Goal: Task Accomplishment & Management: Manage account settings

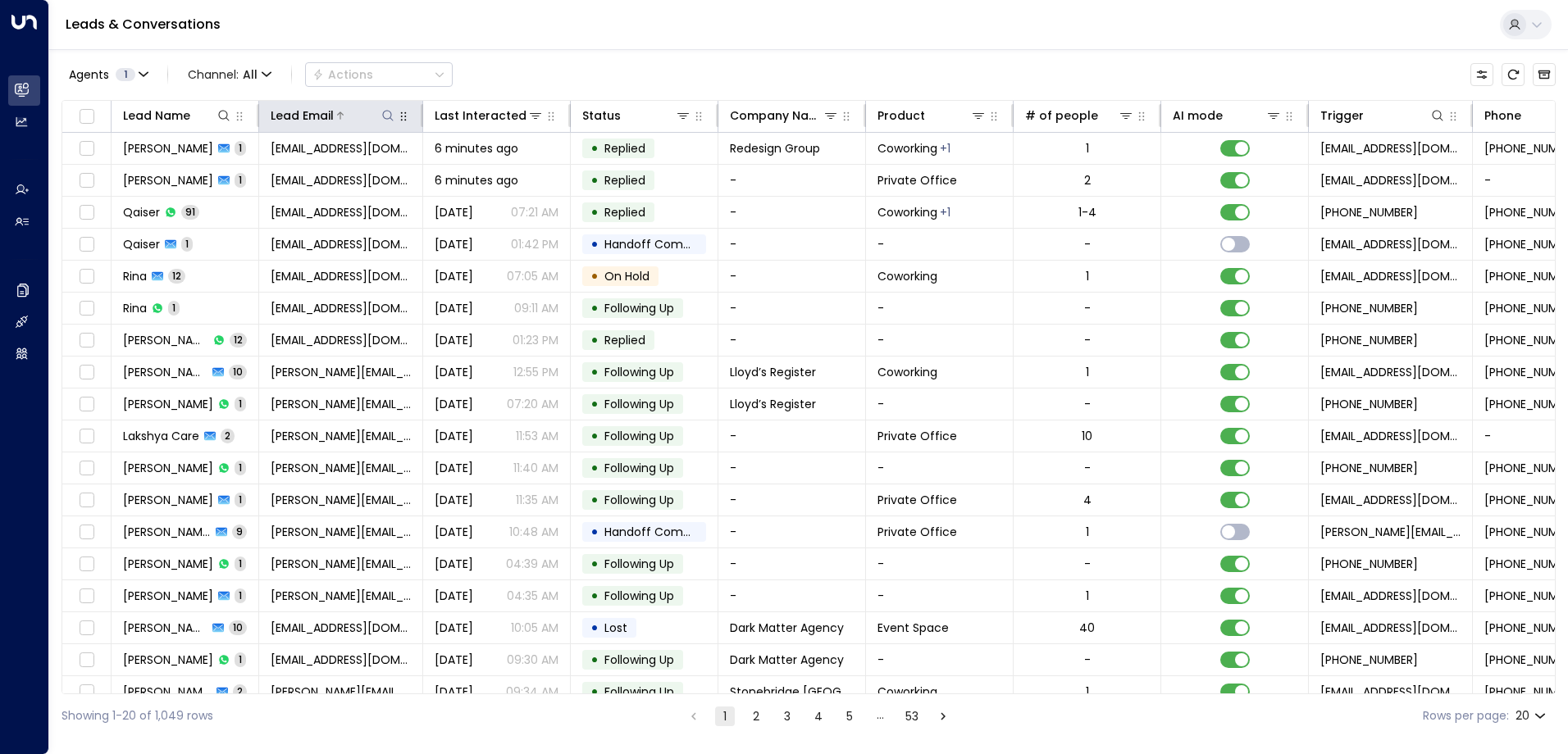
click at [389, 113] on icon at bounding box center [387, 115] width 13 height 13
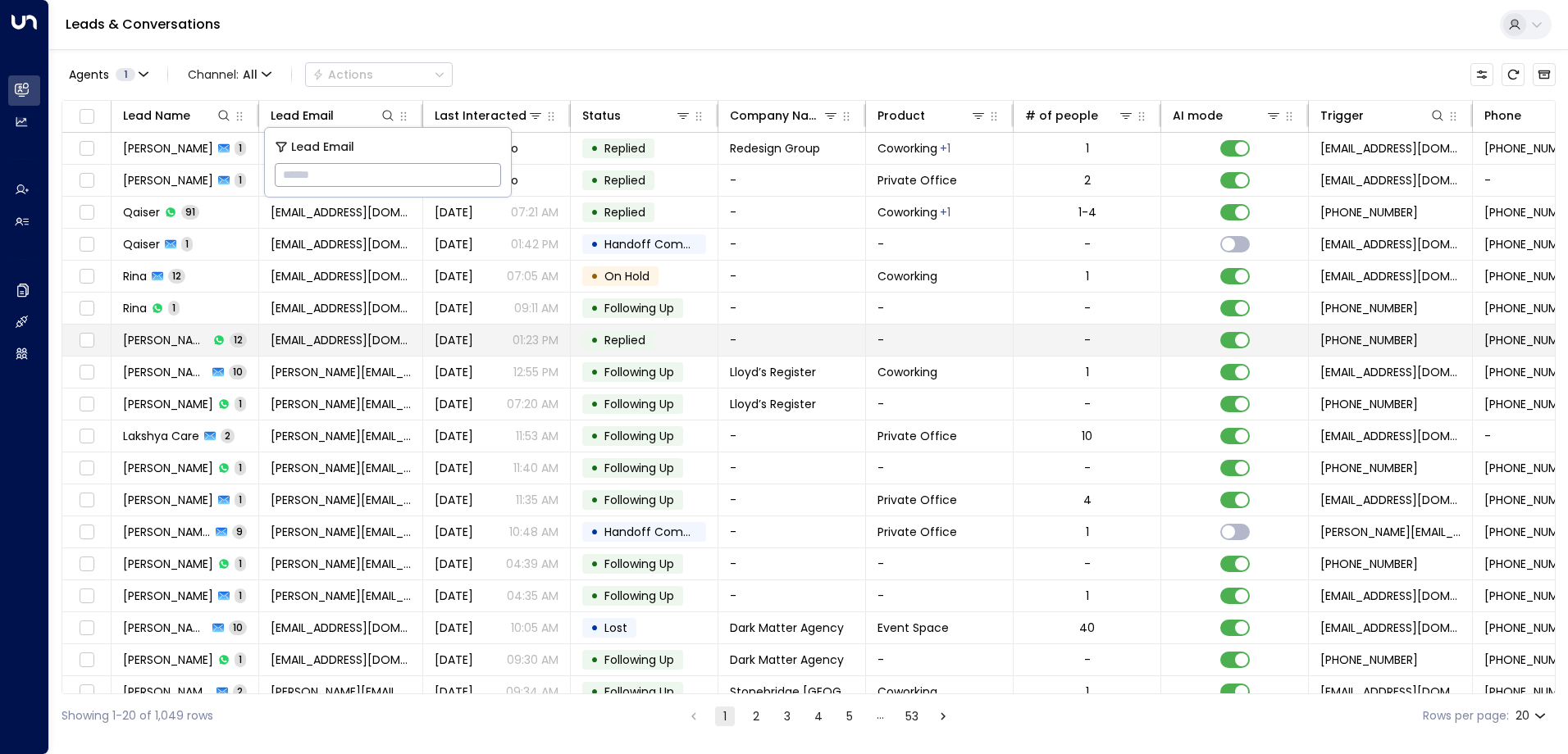
type input "**********"
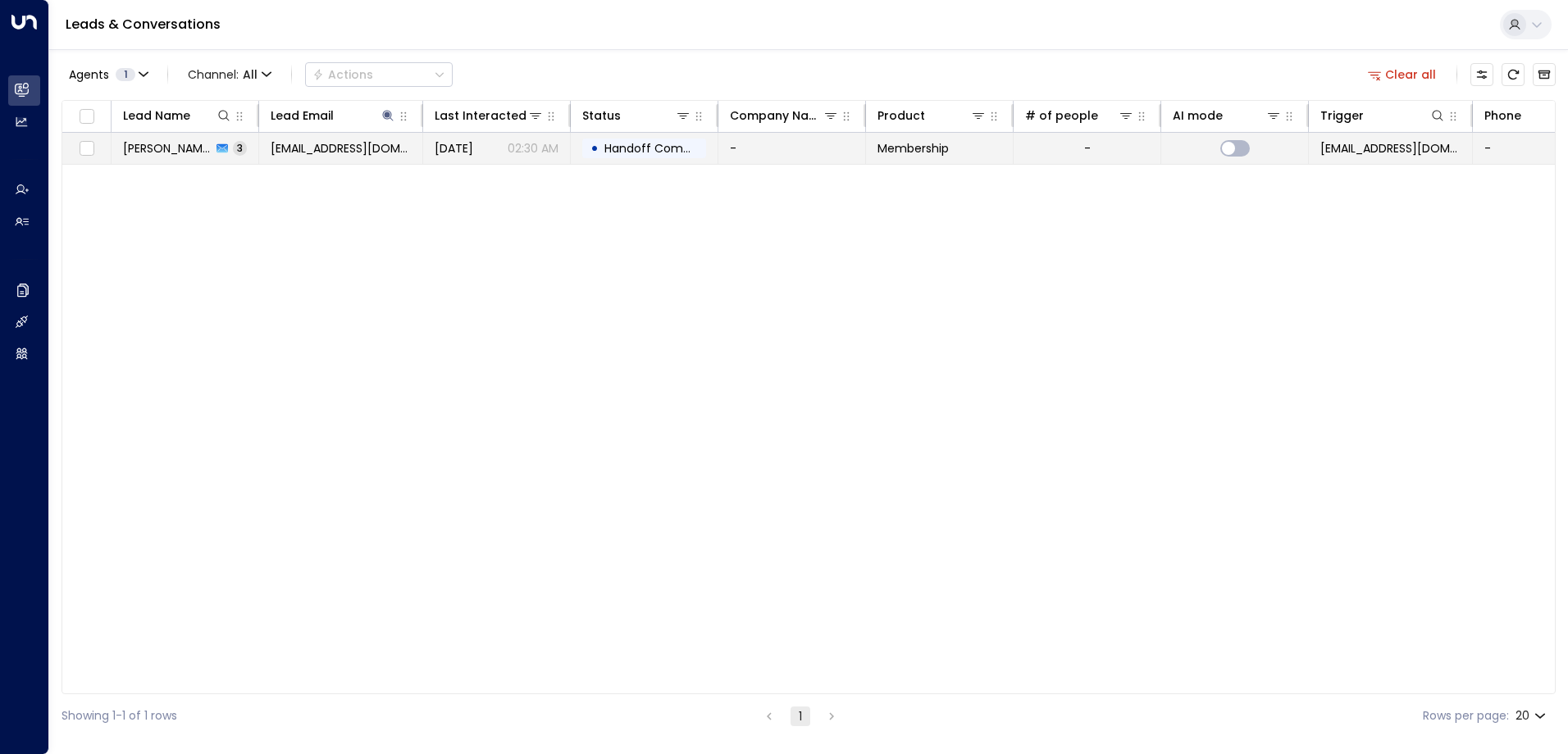
click at [624, 144] on span "Handoff Completed" at bounding box center [662, 148] width 116 height 16
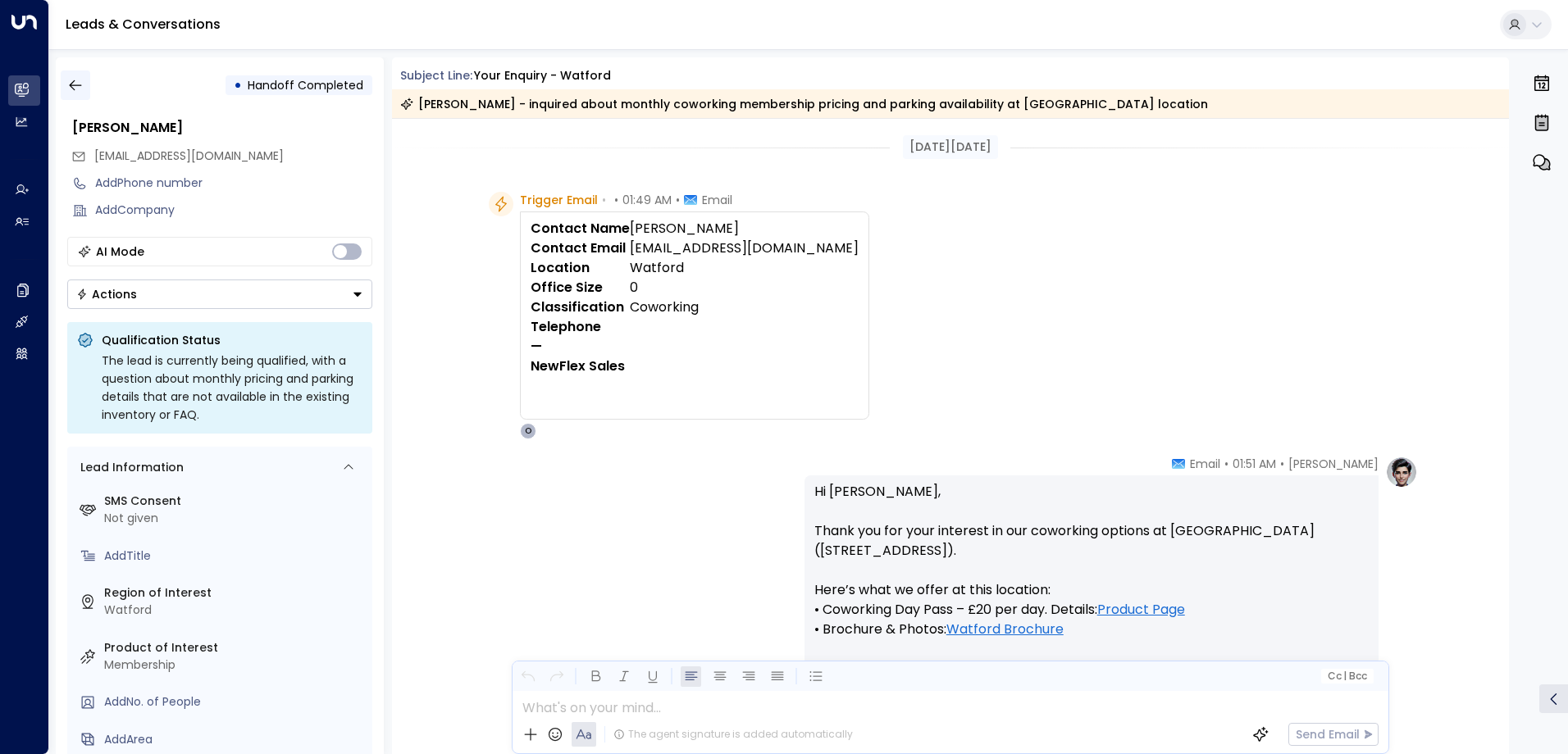
click at [75, 83] on icon "button" at bounding box center [75, 85] width 16 height 16
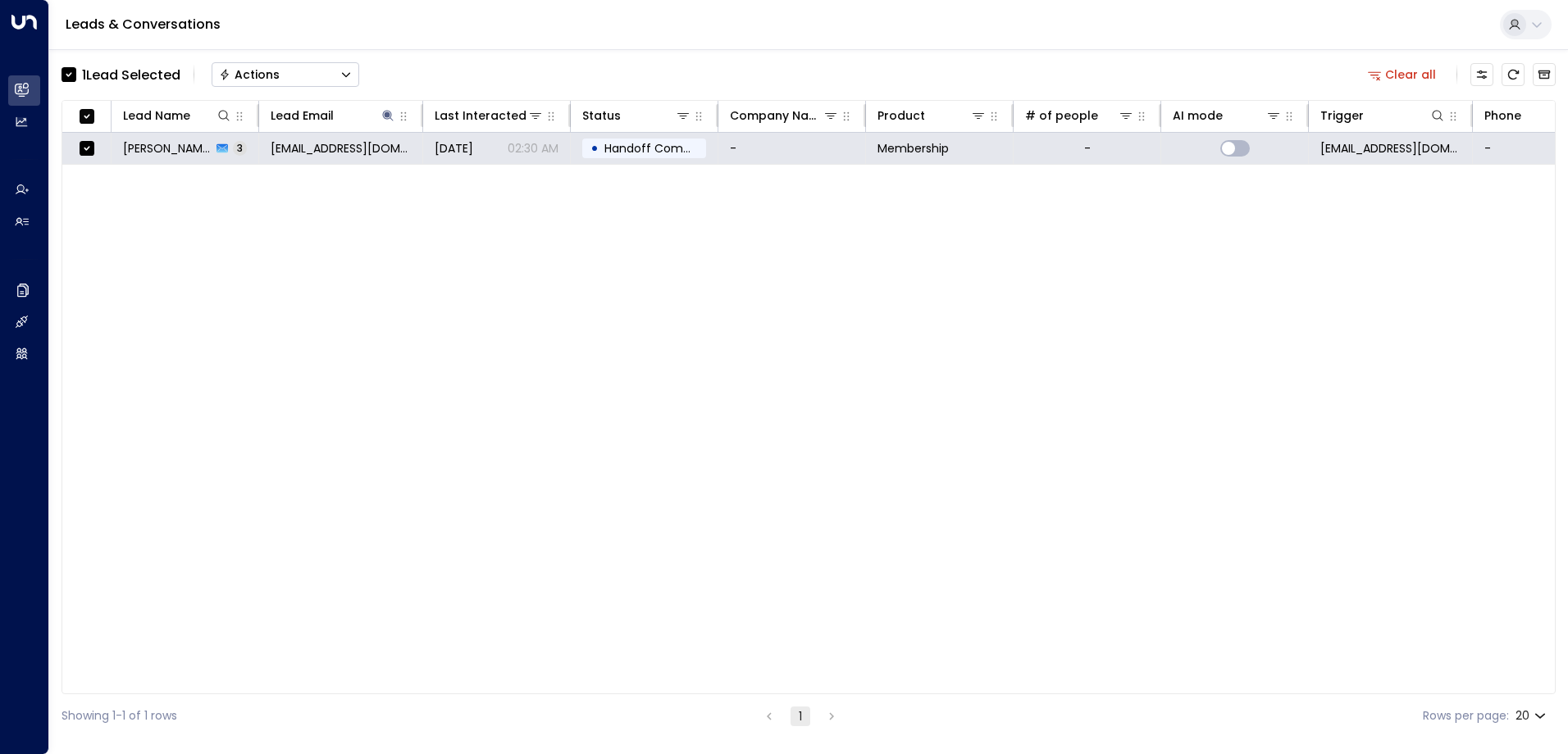
click at [299, 75] on button "Actions" at bounding box center [286, 75] width 148 height 25
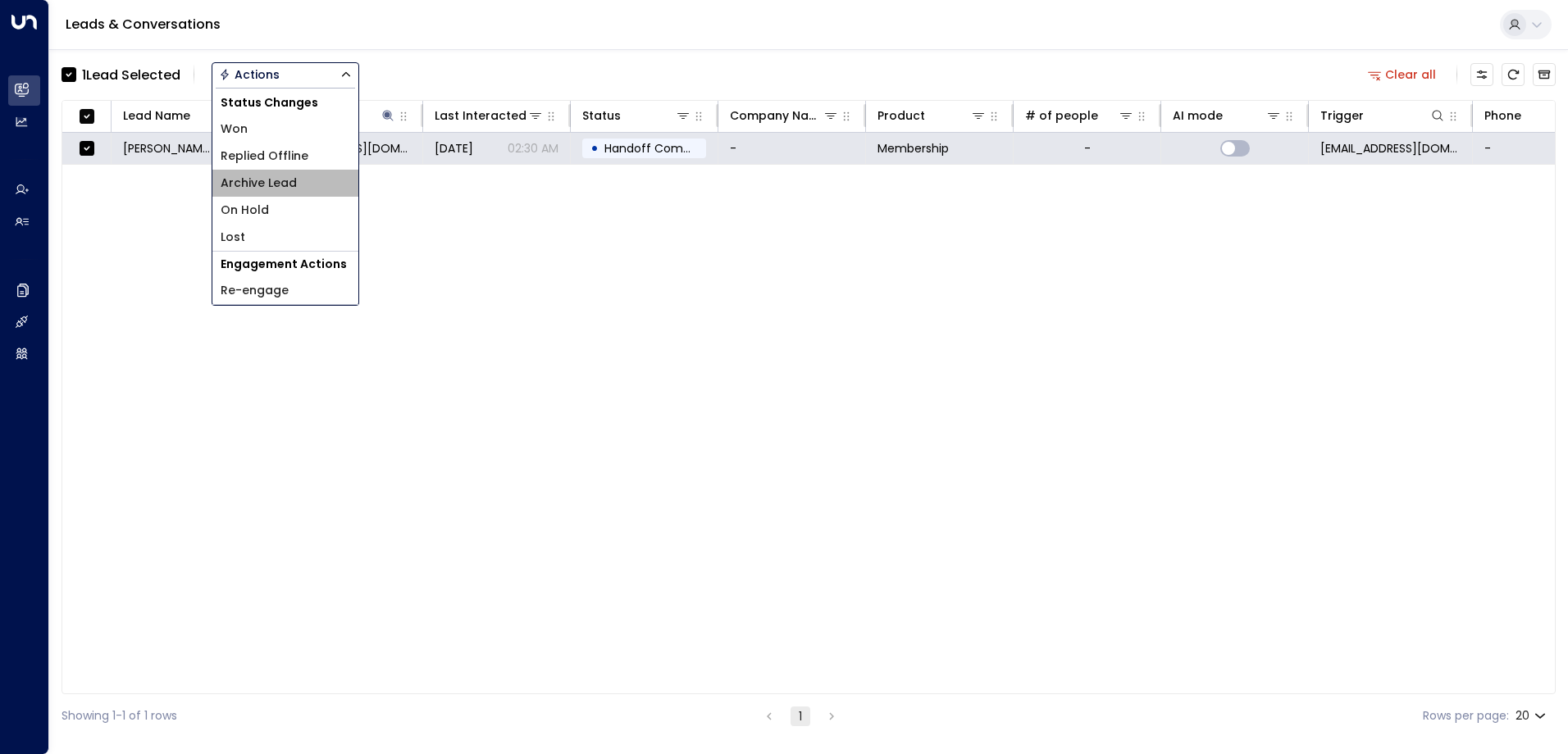
click at [293, 181] on span "Archive Lead" at bounding box center [258, 184] width 76 height 17
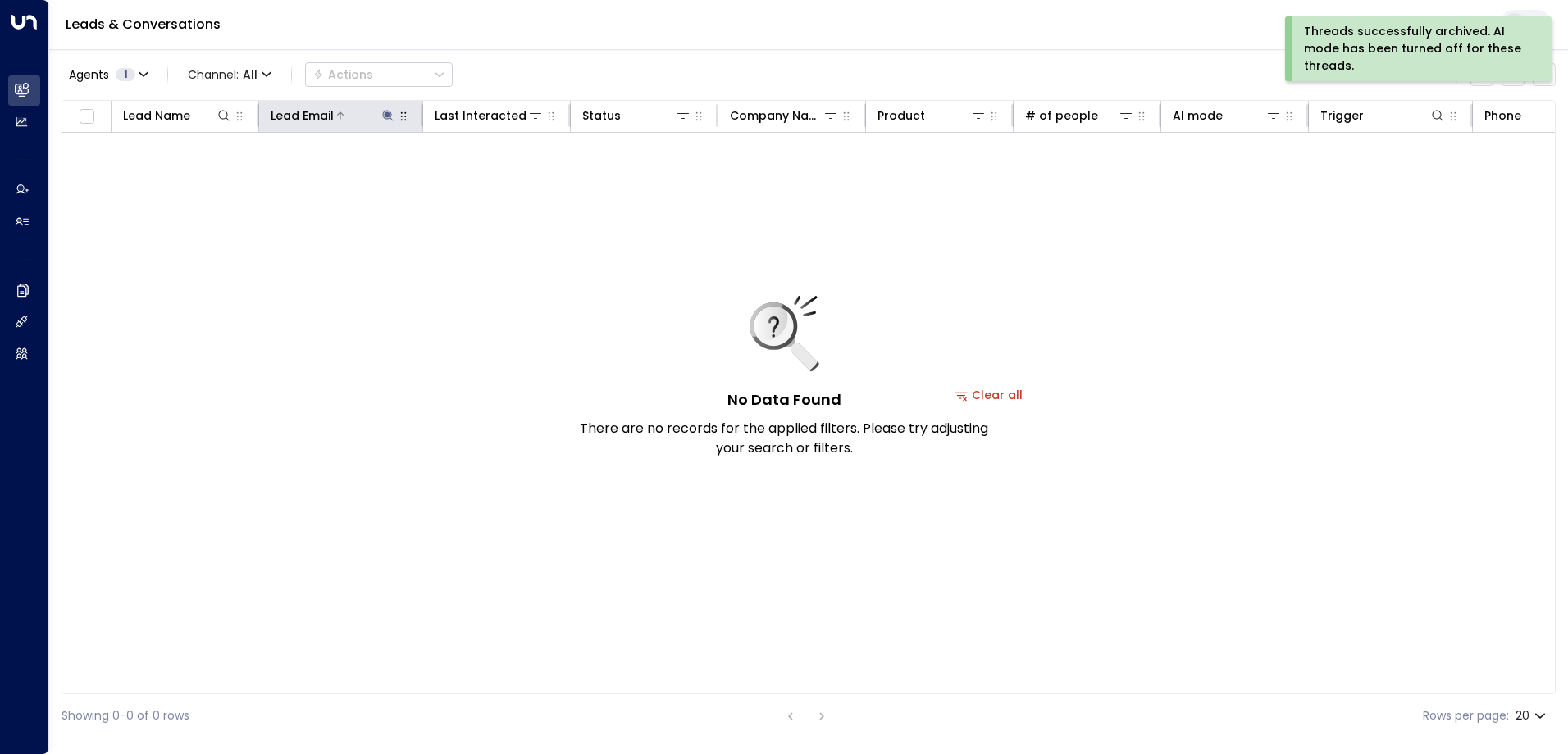
click at [388, 115] on icon at bounding box center [387, 115] width 10 height 10
click at [489, 175] on icon "button" at bounding box center [490, 175] width 13 height 13
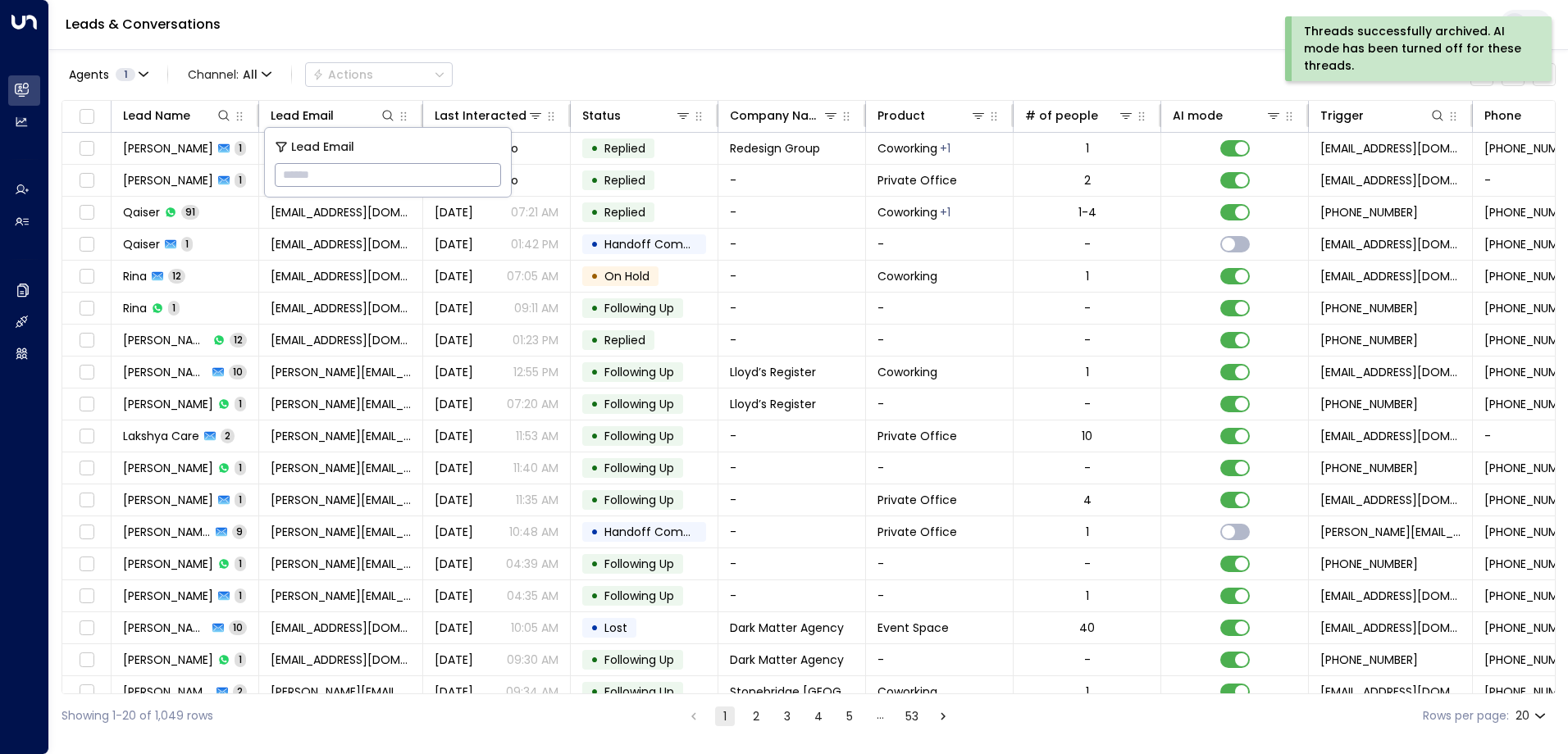
type input "**********"
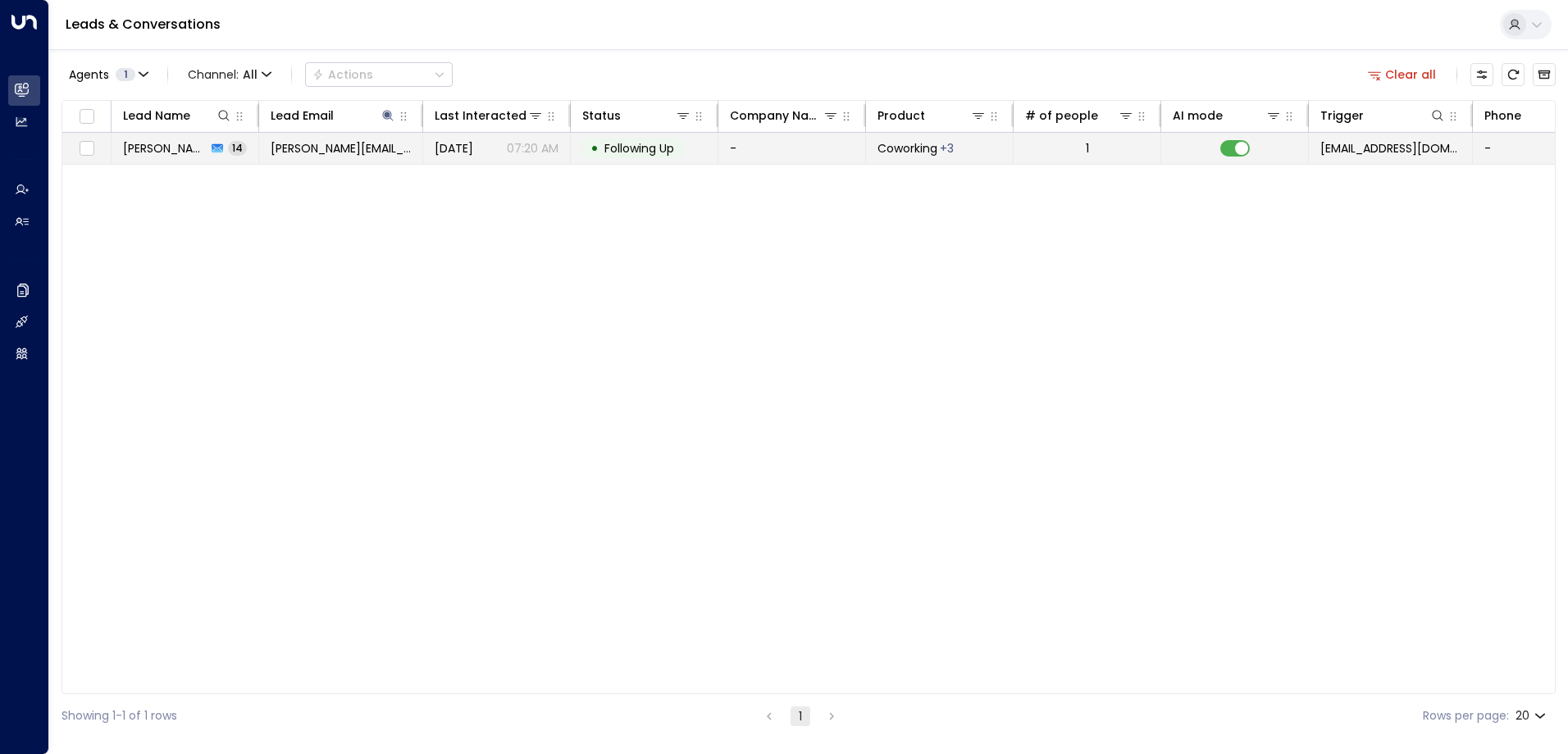
click at [651, 148] on span "Following Up" at bounding box center [639, 148] width 70 height 16
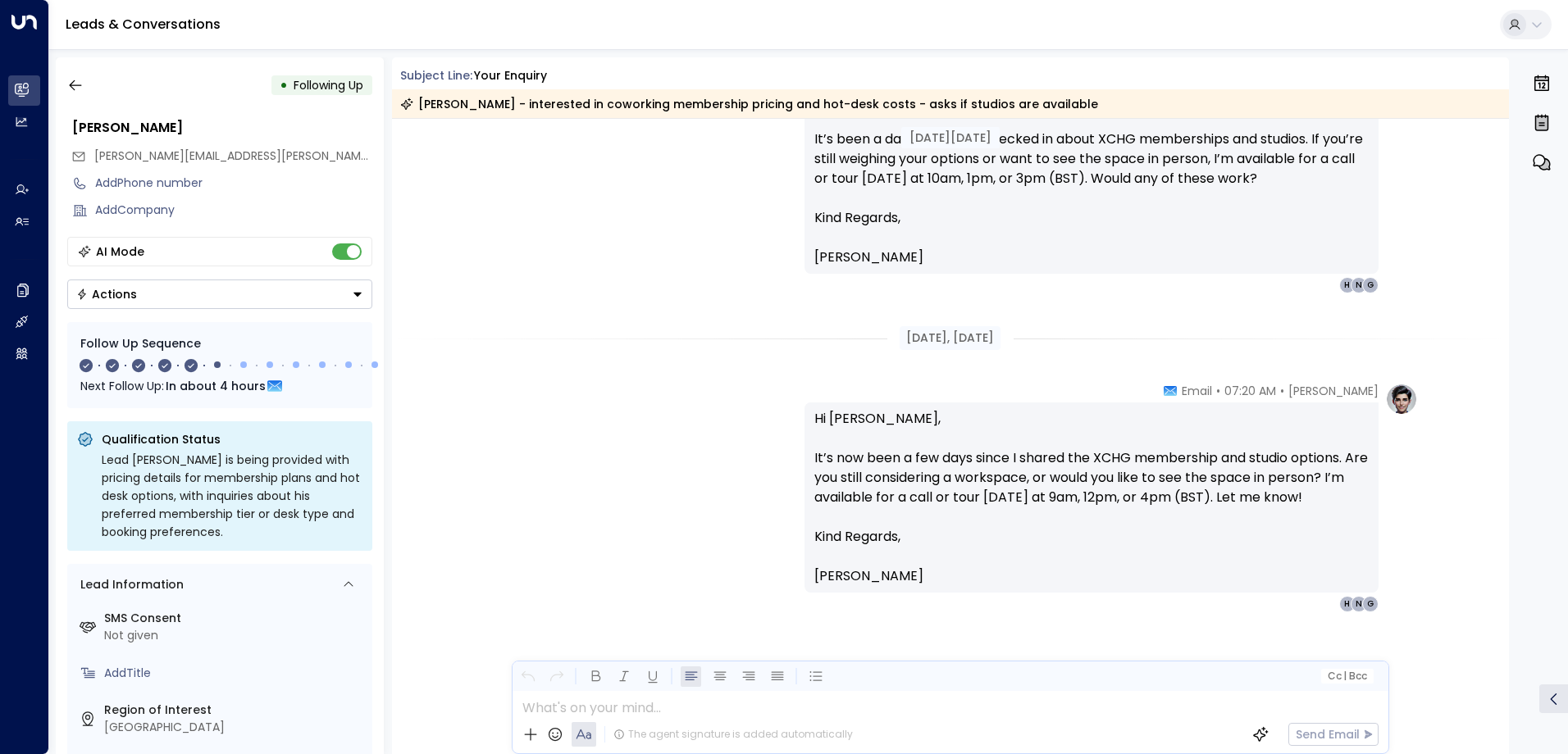
scroll to position [4950, 0]
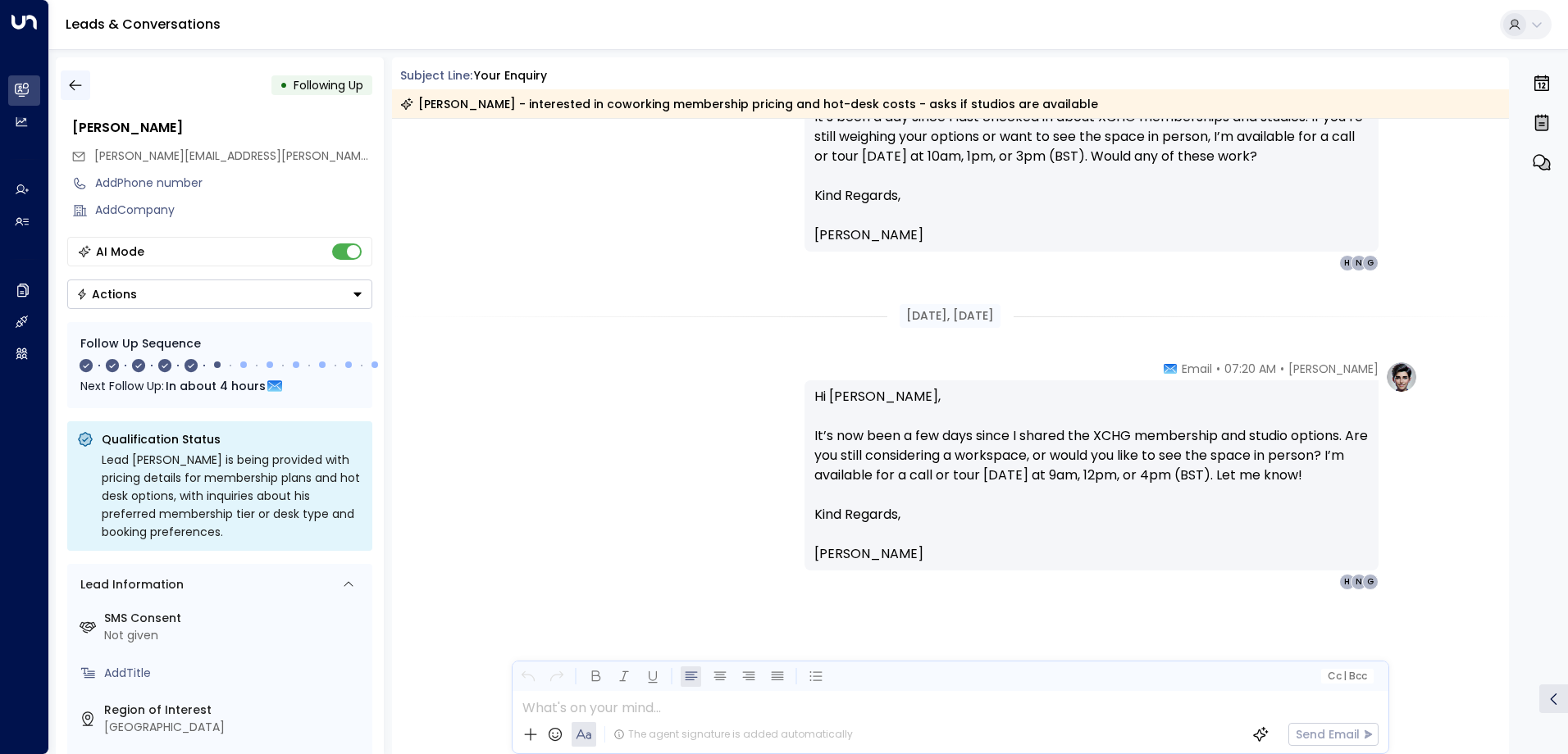
click at [77, 90] on icon "button" at bounding box center [75, 85] width 16 height 16
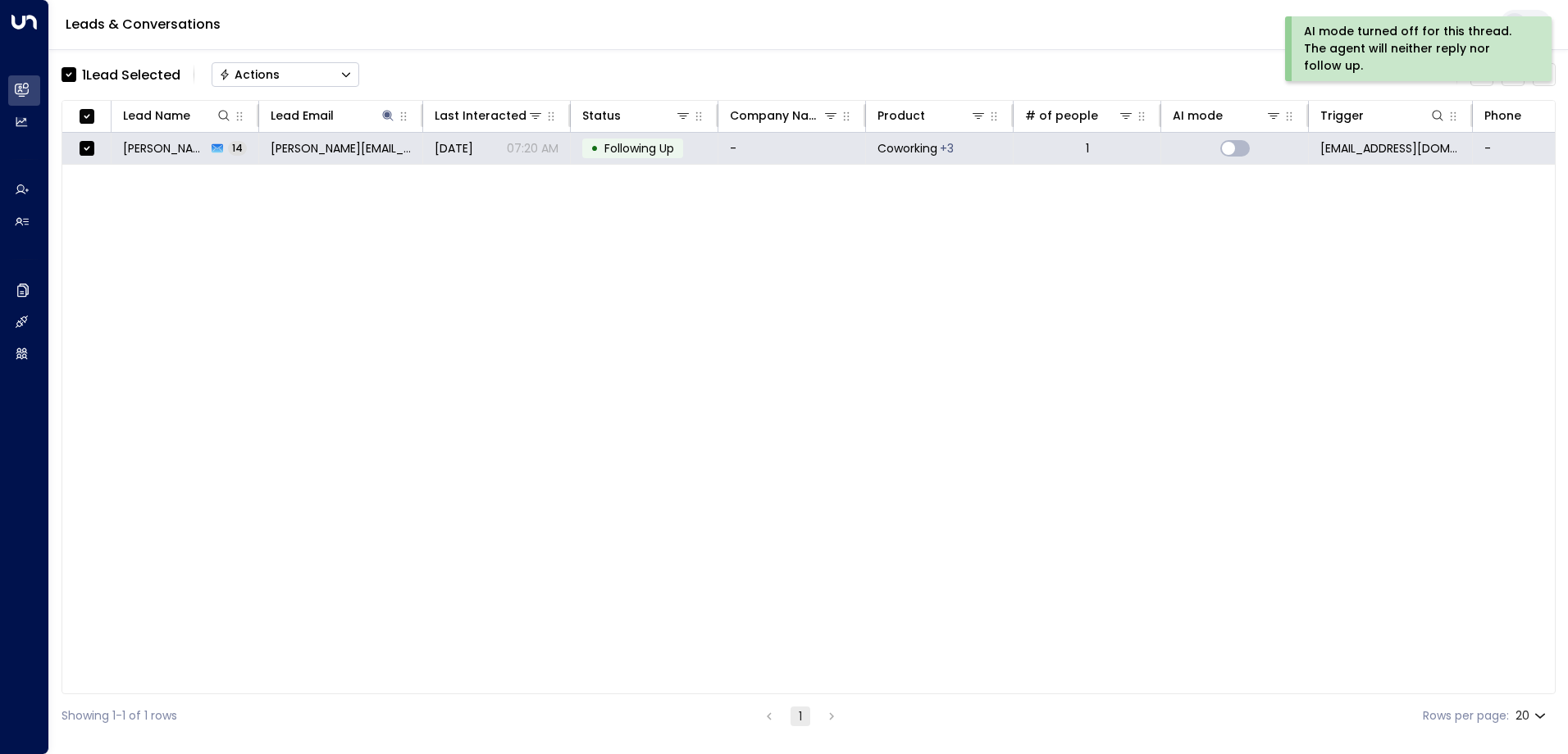
click at [260, 76] on div "Actions" at bounding box center [249, 74] width 61 height 15
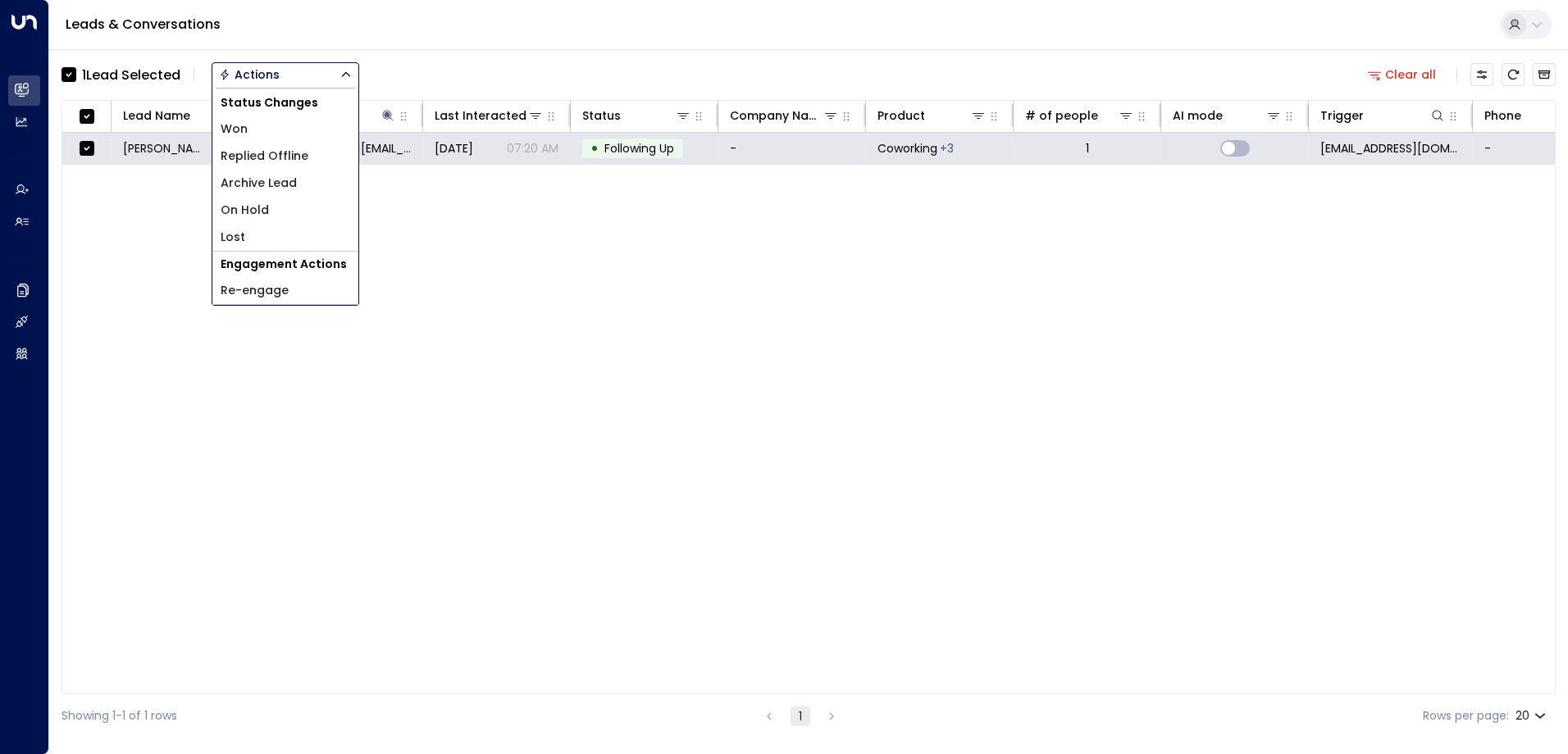
click at [268, 184] on span "Archive Lead" at bounding box center [258, 184] width 76 height 17
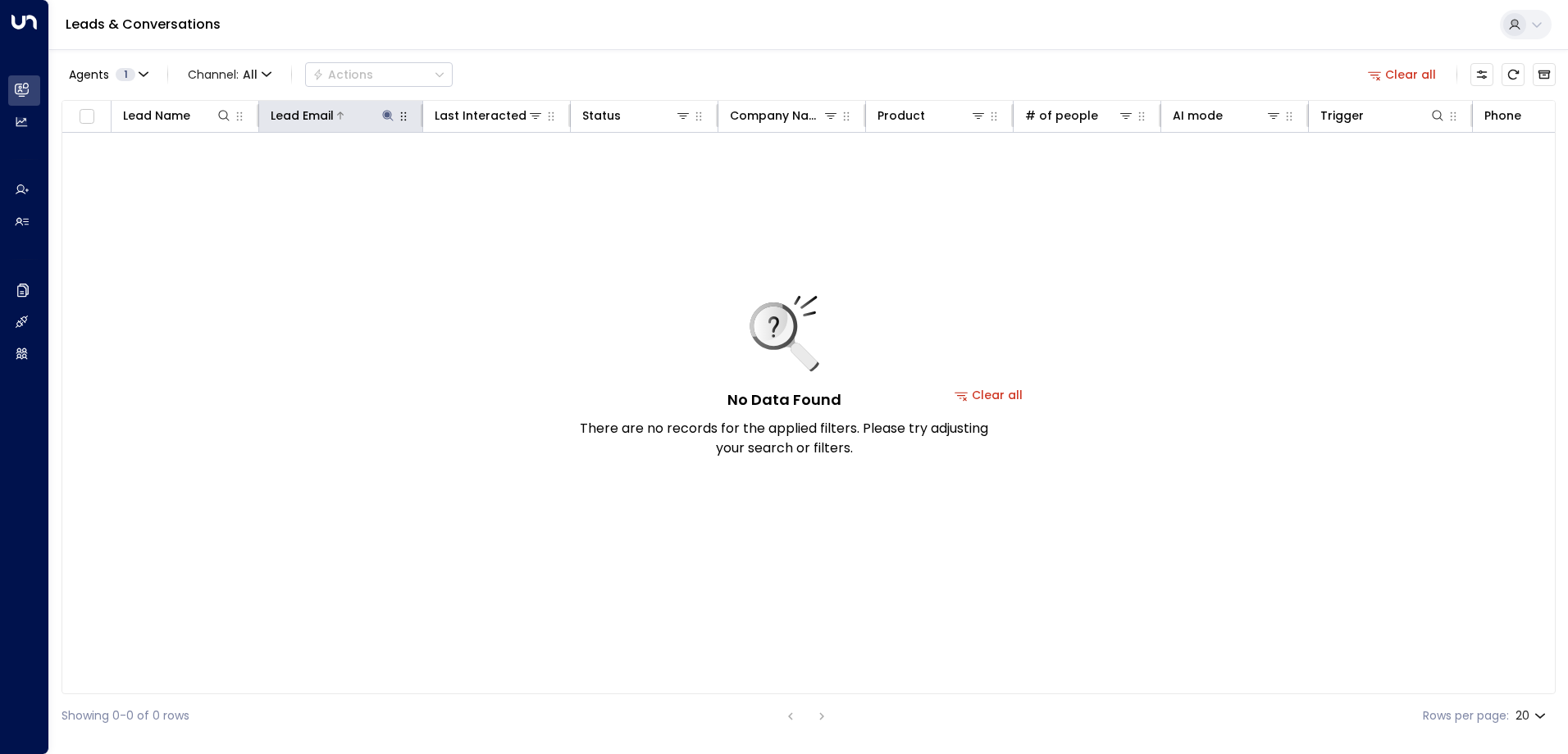
click at [392, 115] on icon at bounding box center [387, 115] width 13 height 13
click at [494, 175] on icon "button" at bounding box center [491, 175] width 10 height 10
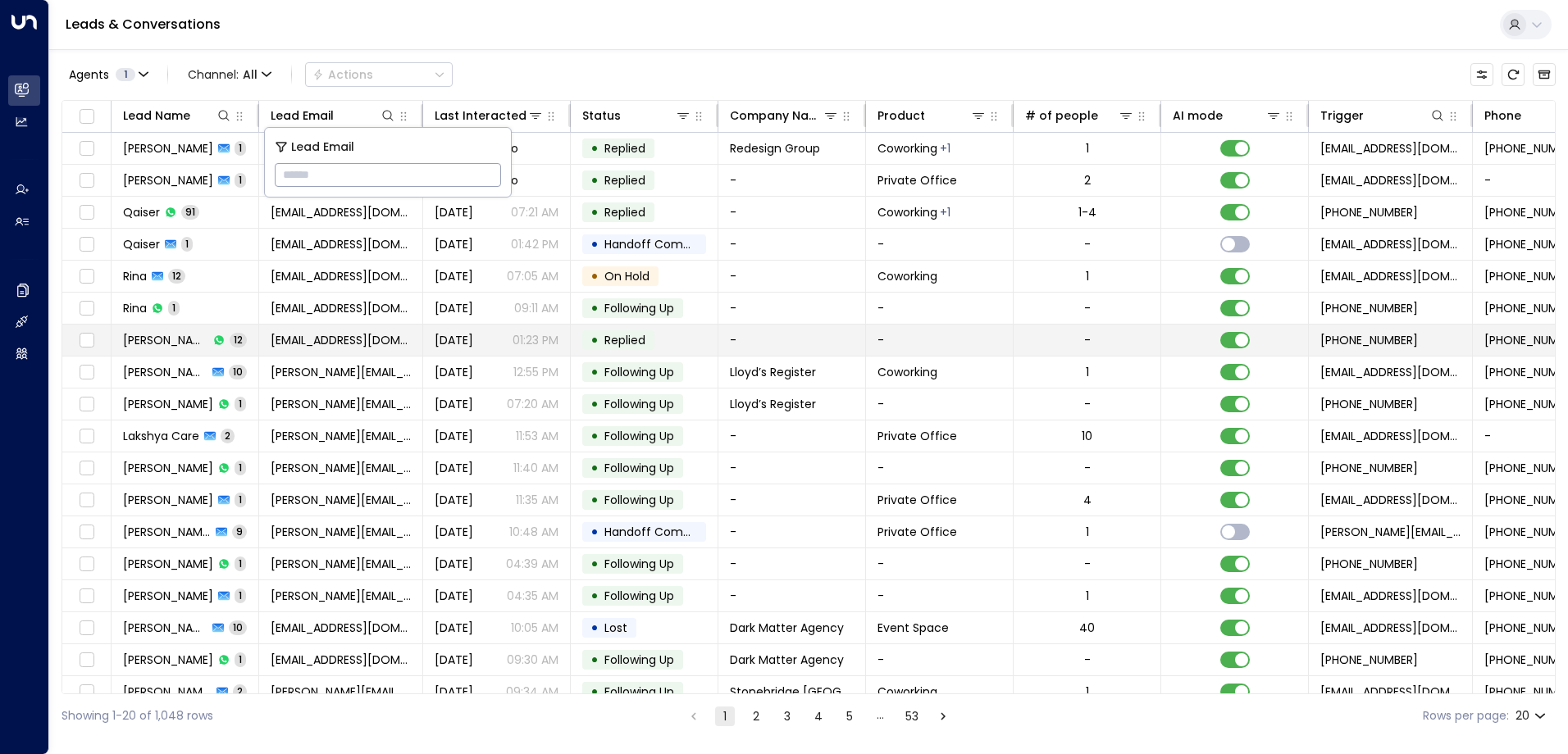
type input "**********"
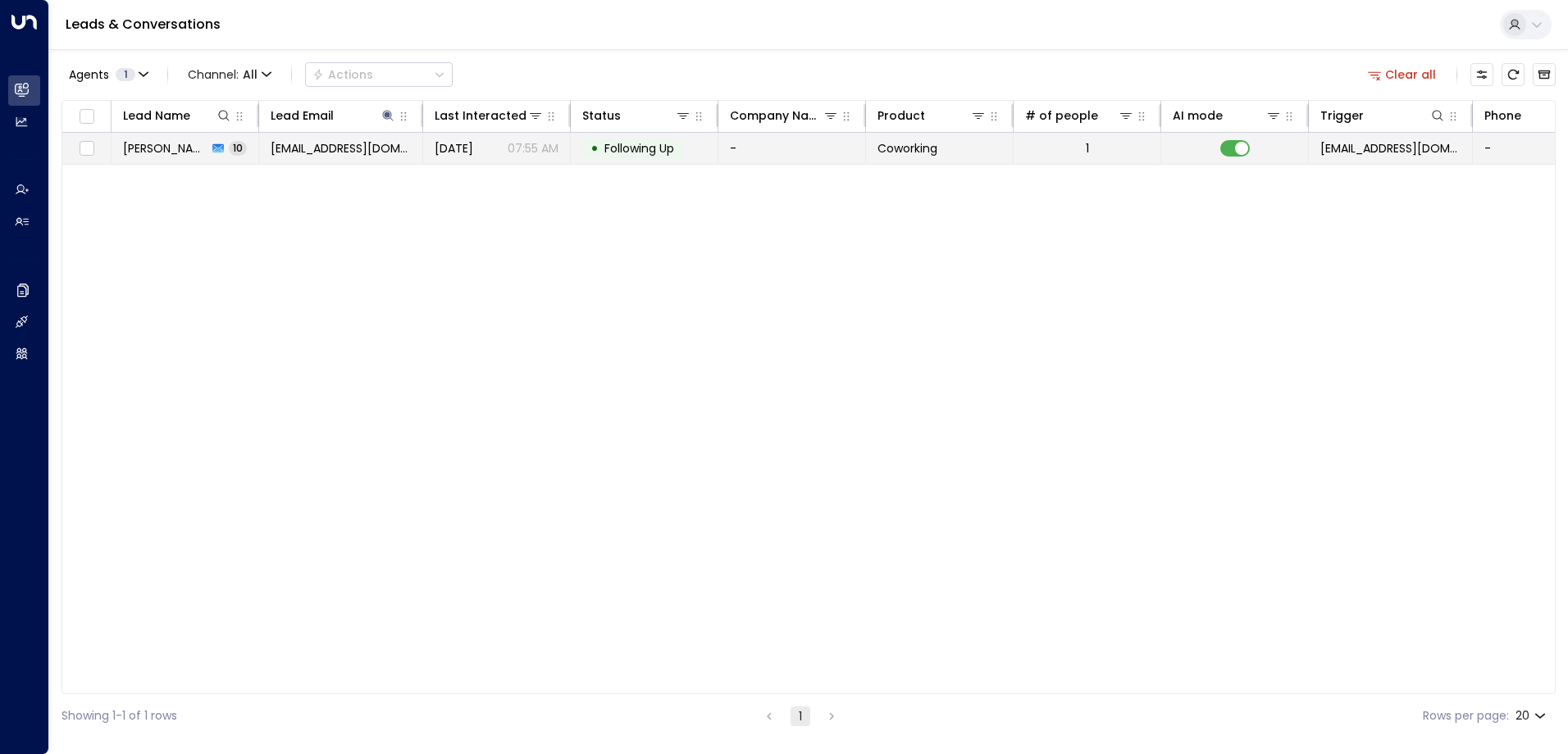
click at [639, 148] on span "Following Up" at bounding box center [639, 148] width 70 height 16
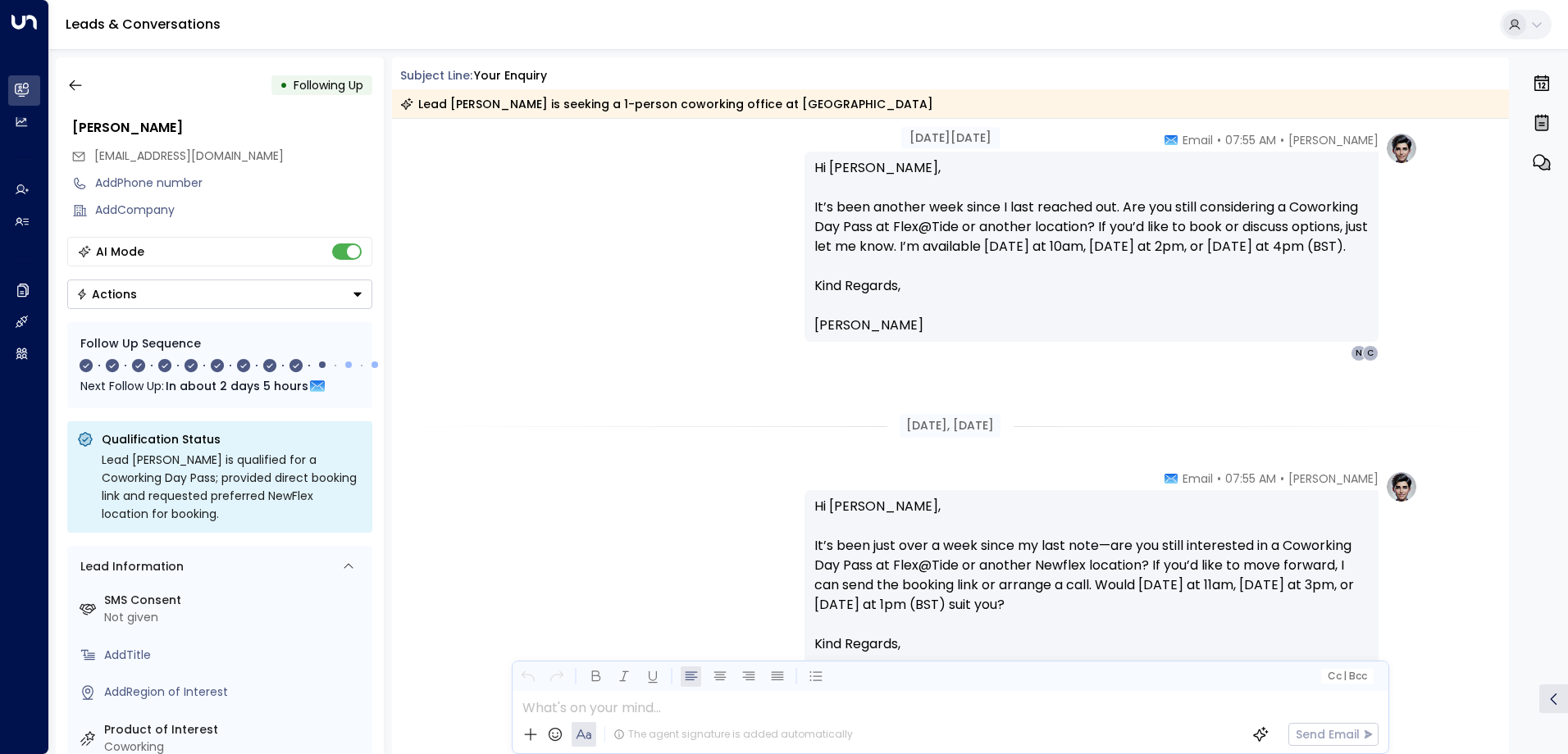
scroll to position [3330, 0]
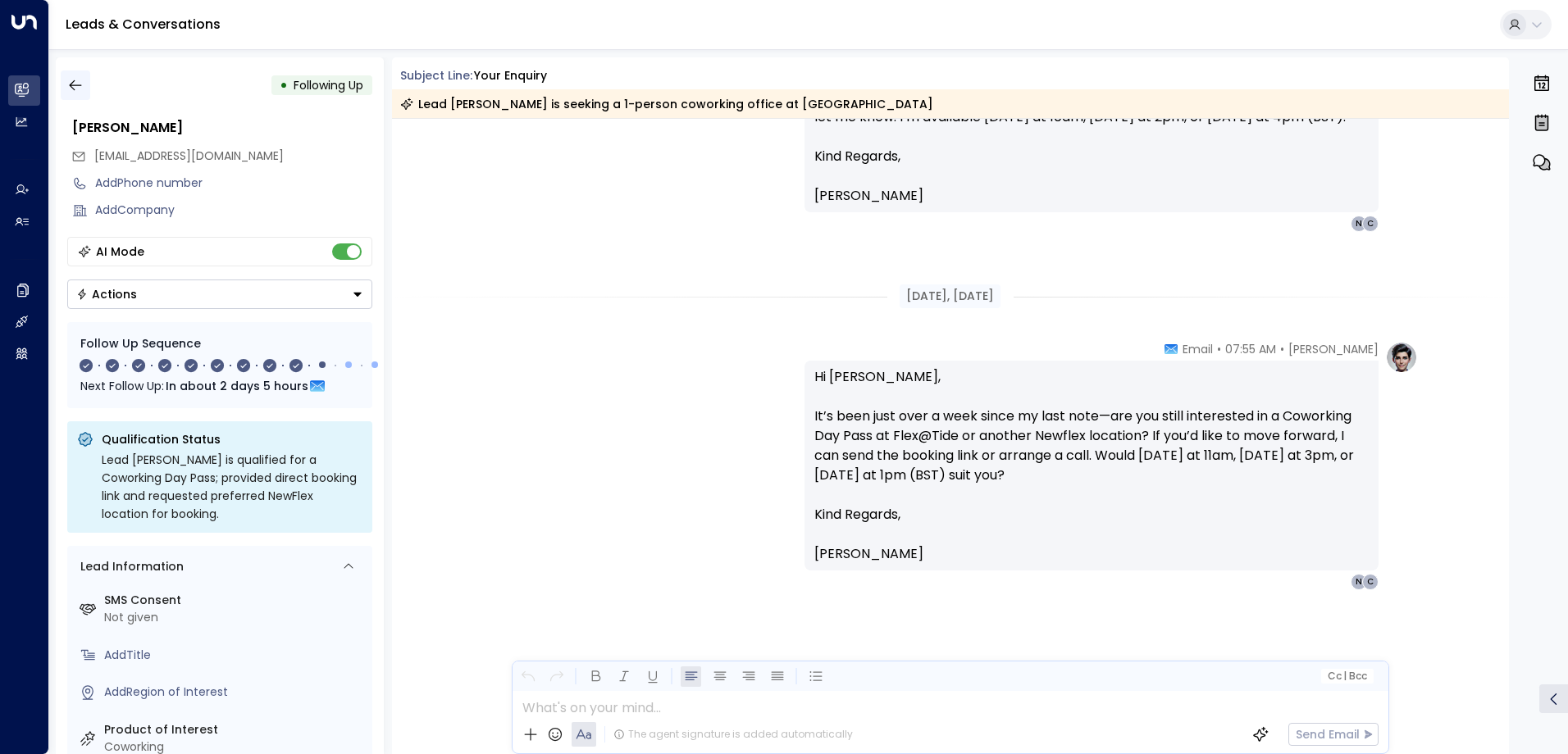
click at [77, 83] on icon "button" at bounding box center [75, 85] width 16 height 16
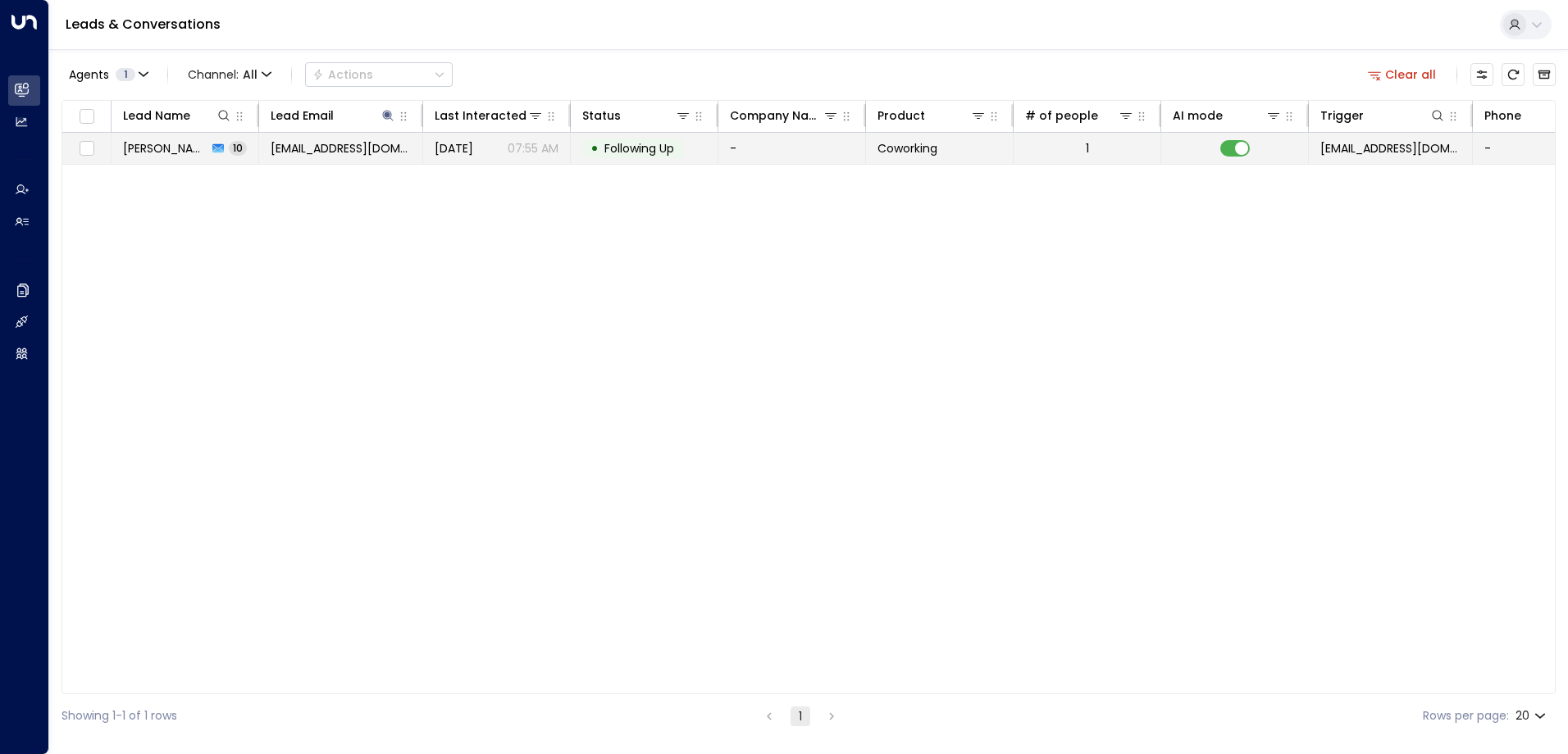
click at [1250, 150] on td at bounding box center [1235, 148] width 148 height 31
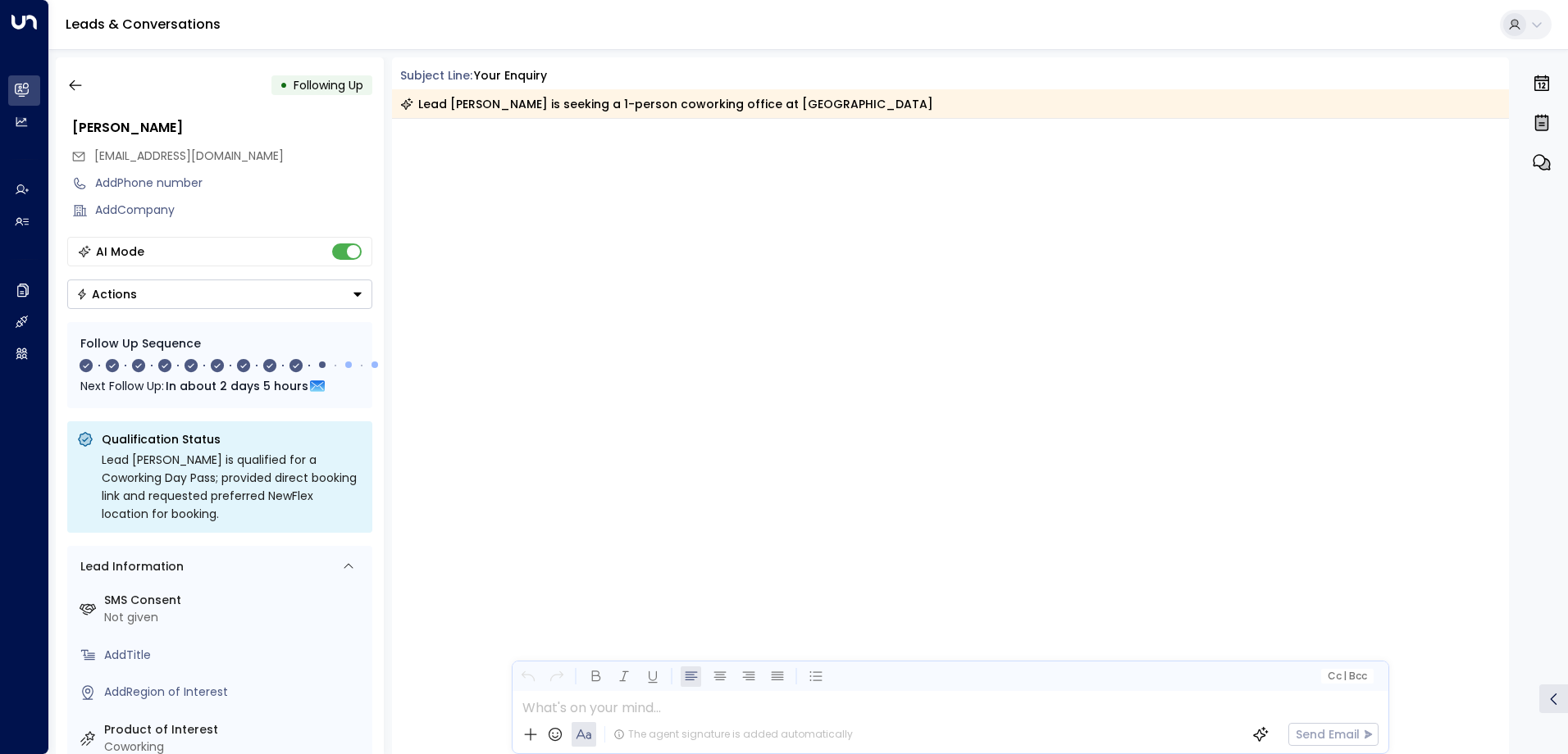
scroll to position [5958, 0]
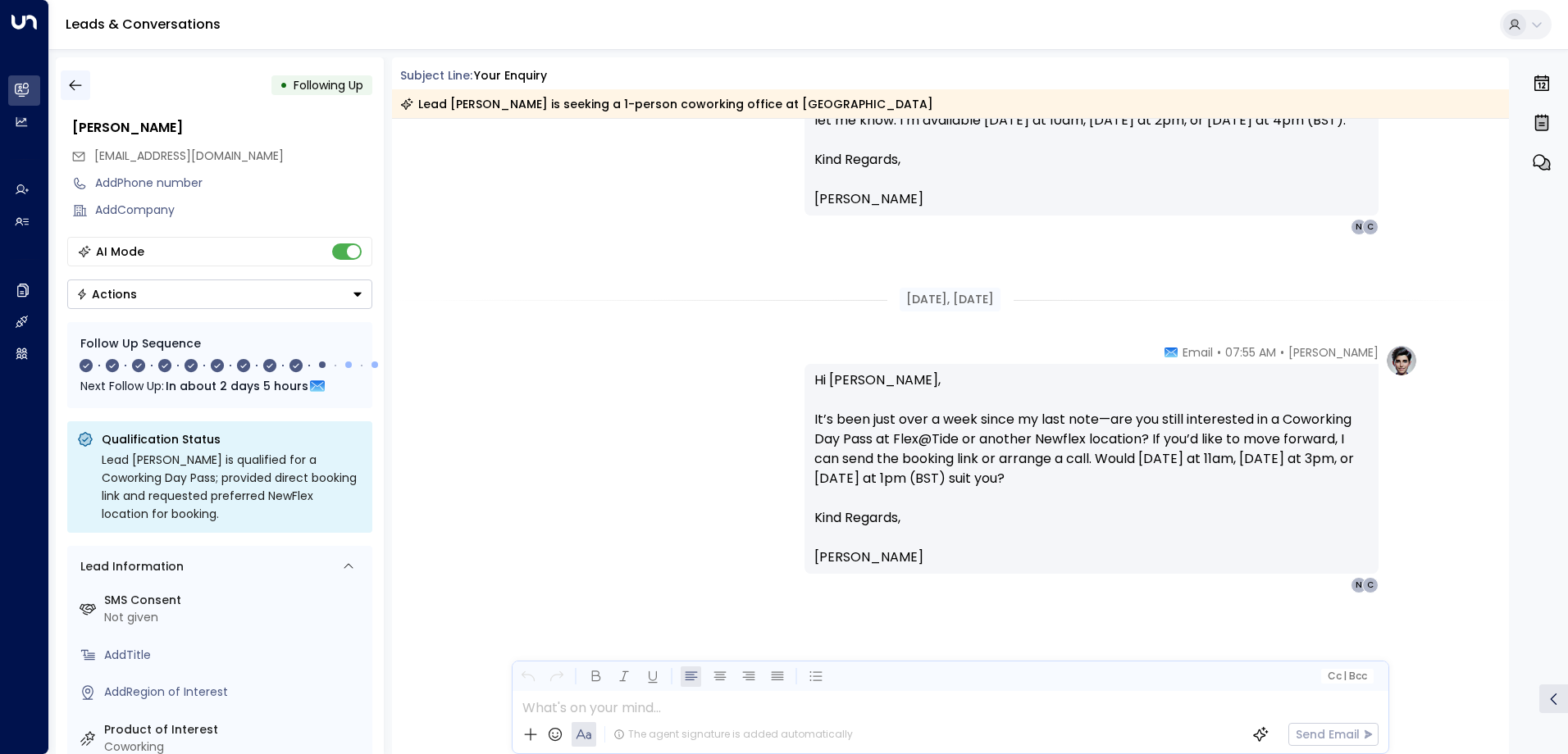
click at [77, 83] on icon "button" at bounding box center [75, 85] width 16 height 16
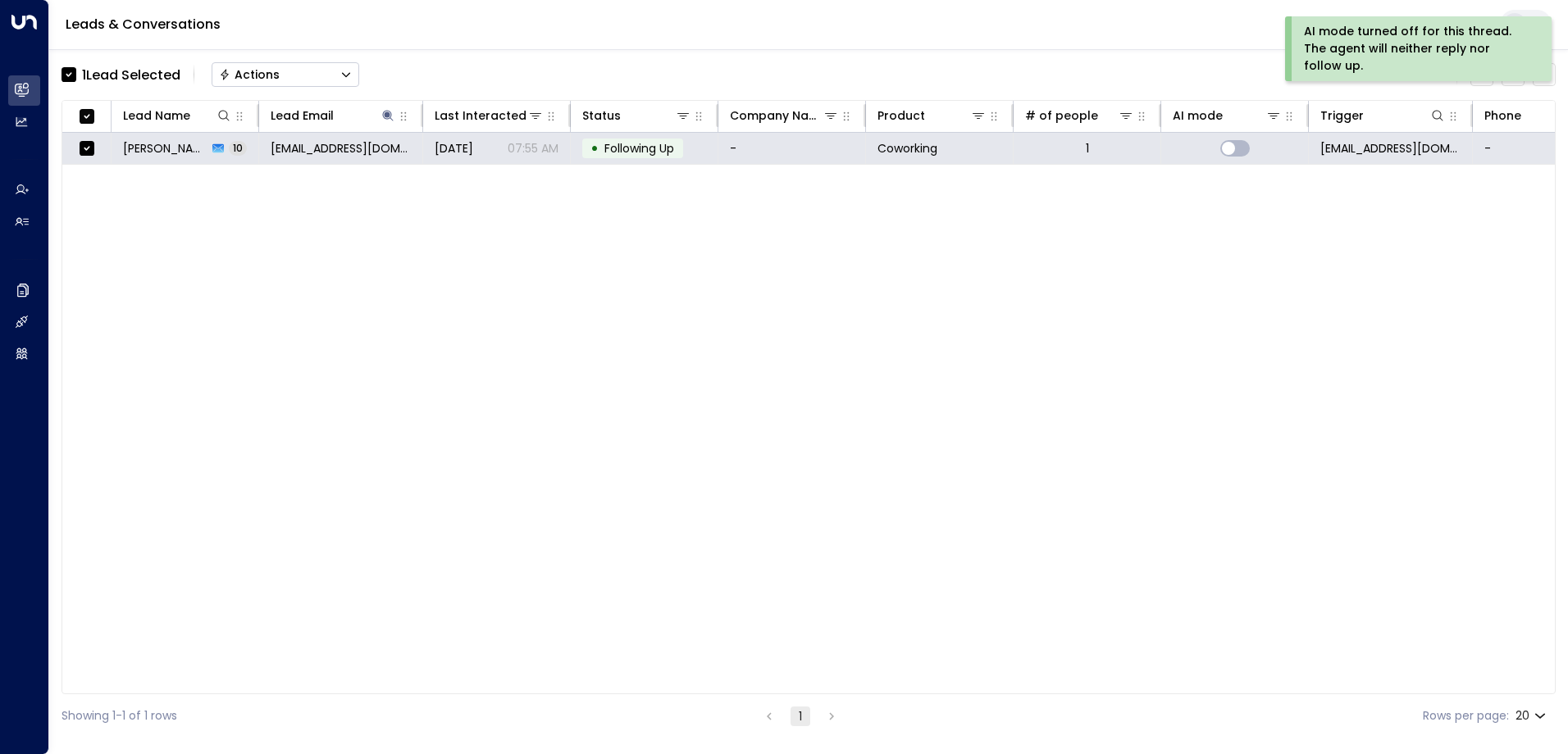
click at [254, 75] on div "Actions" at bounding box center [249, 74] width 61 height 15
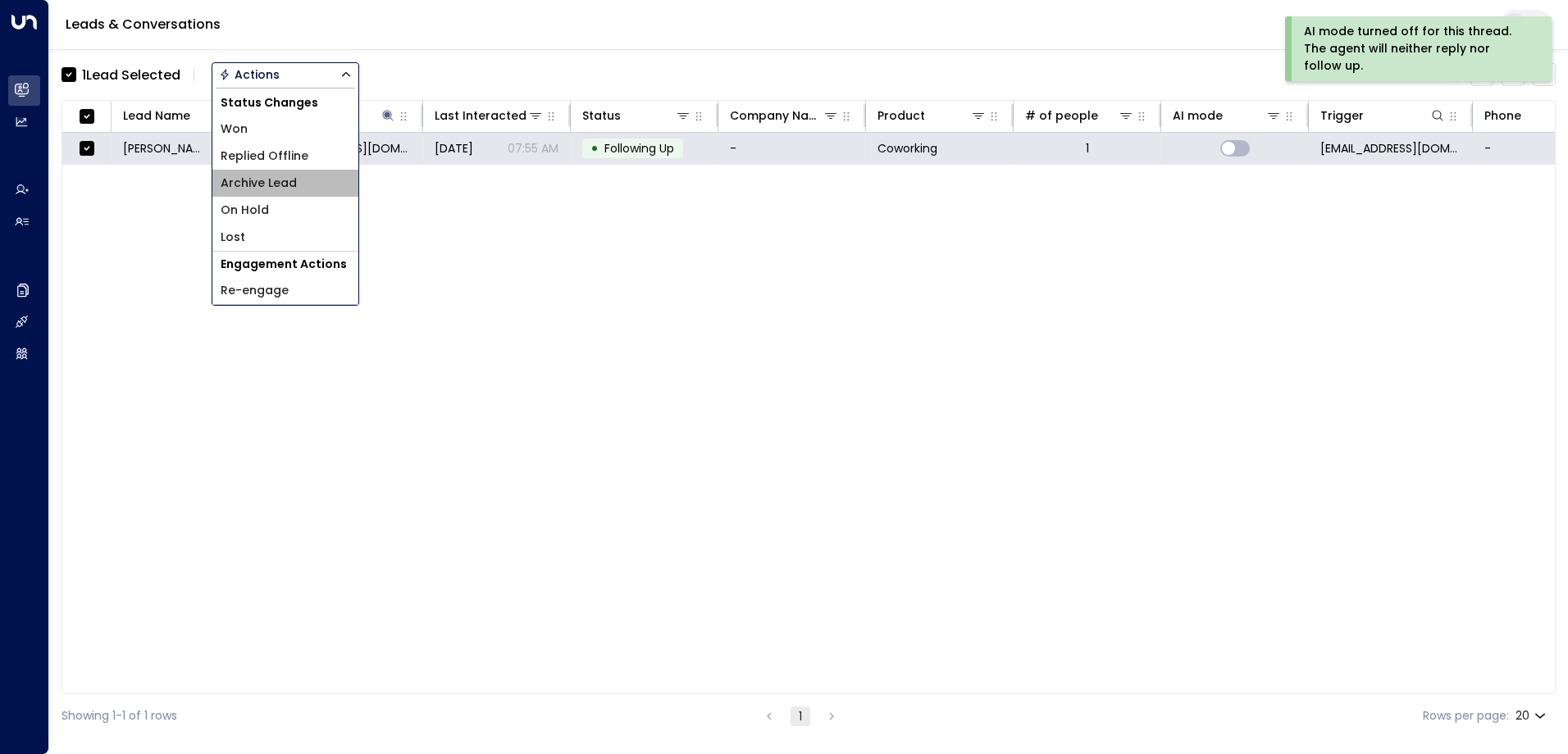
click at [249, 183] on span "Archive Lead" at bounding box center [258, 184] width 76 height 17
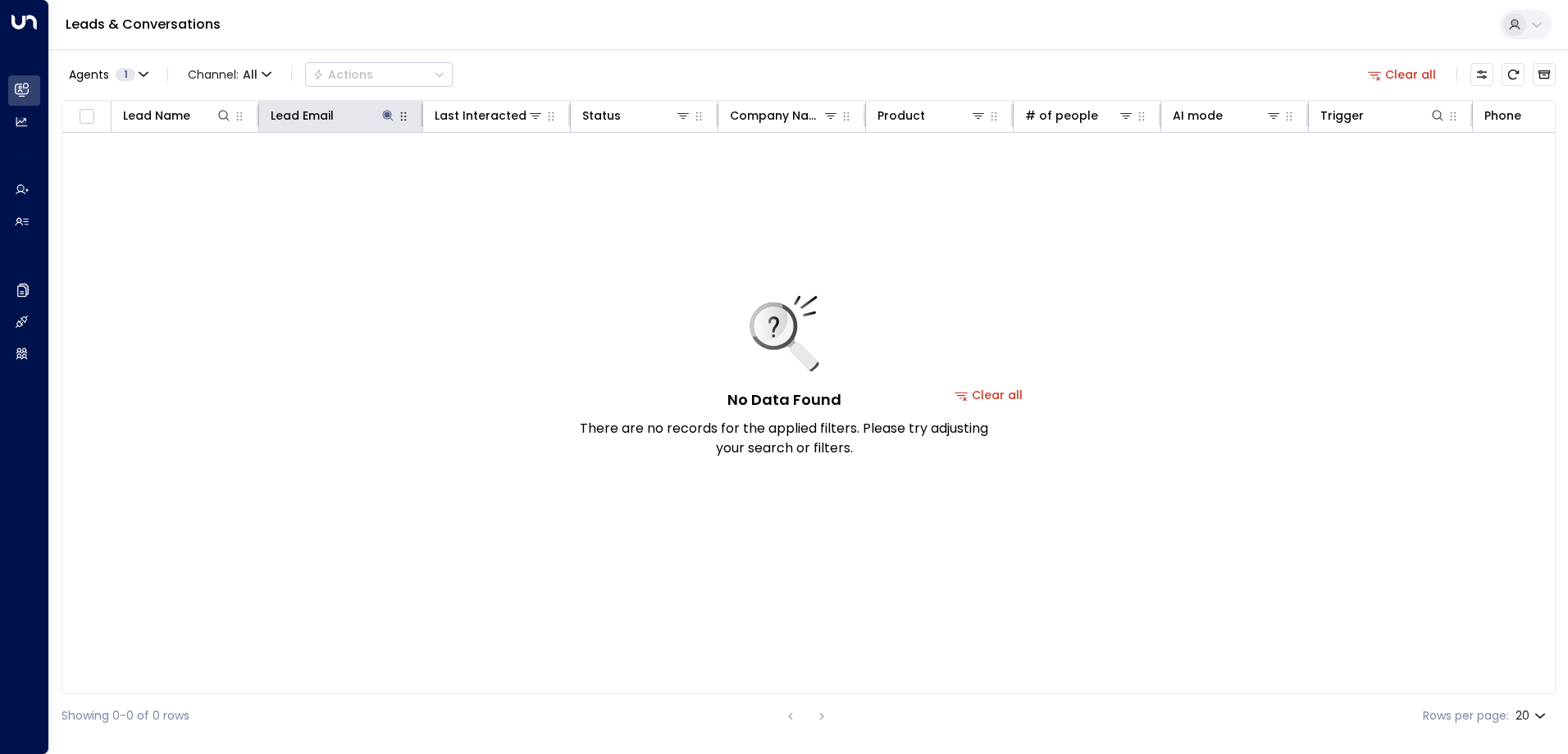
click at [396, 119] on button "button" at bounding box center [403, 116] width 16 height 16
click at [384, 120] on icon at bounding box center [387, 115] width 13 height 13
click at [493, 173] on icon "button" at bounding box center [491, 175] width 10 height 10
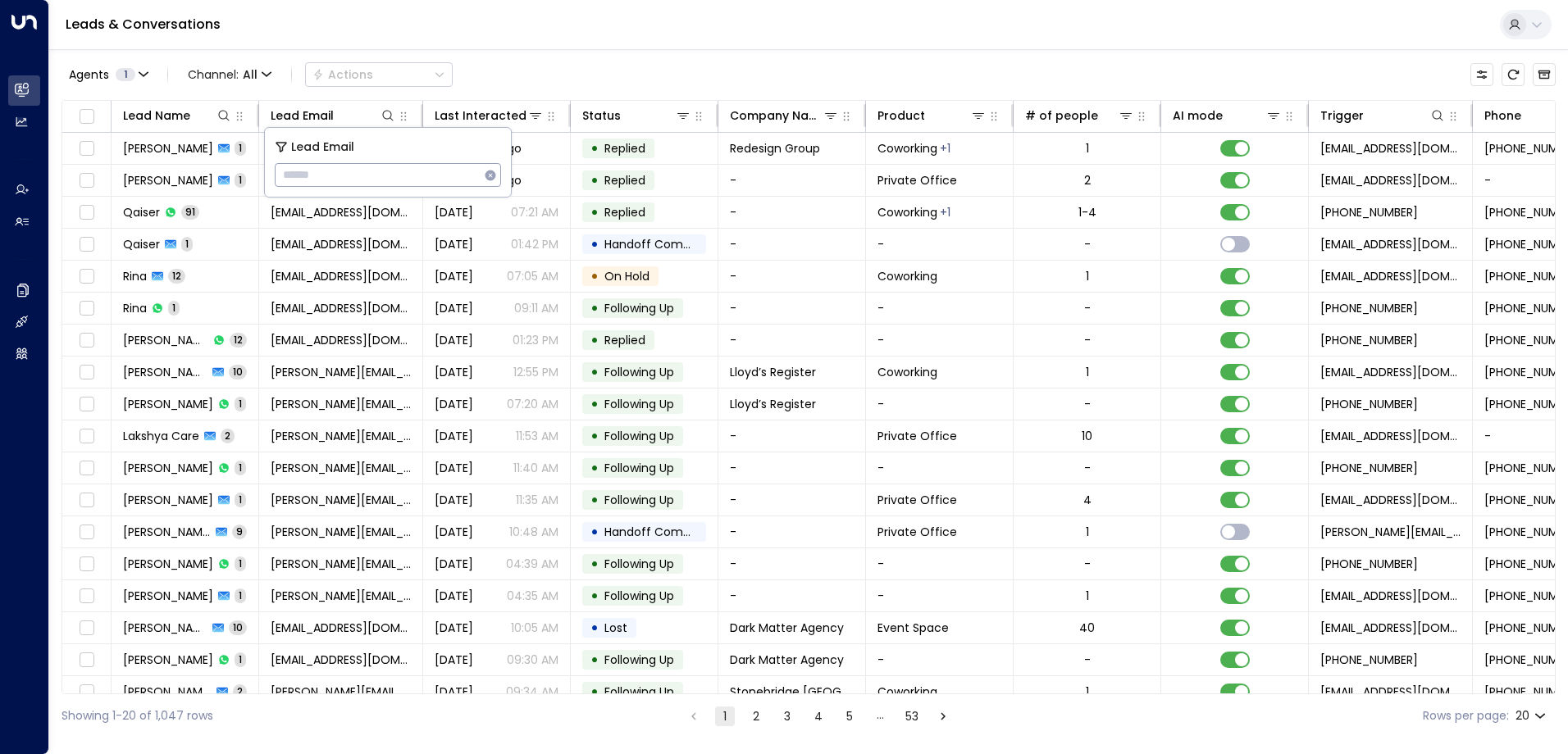
type input "**********"
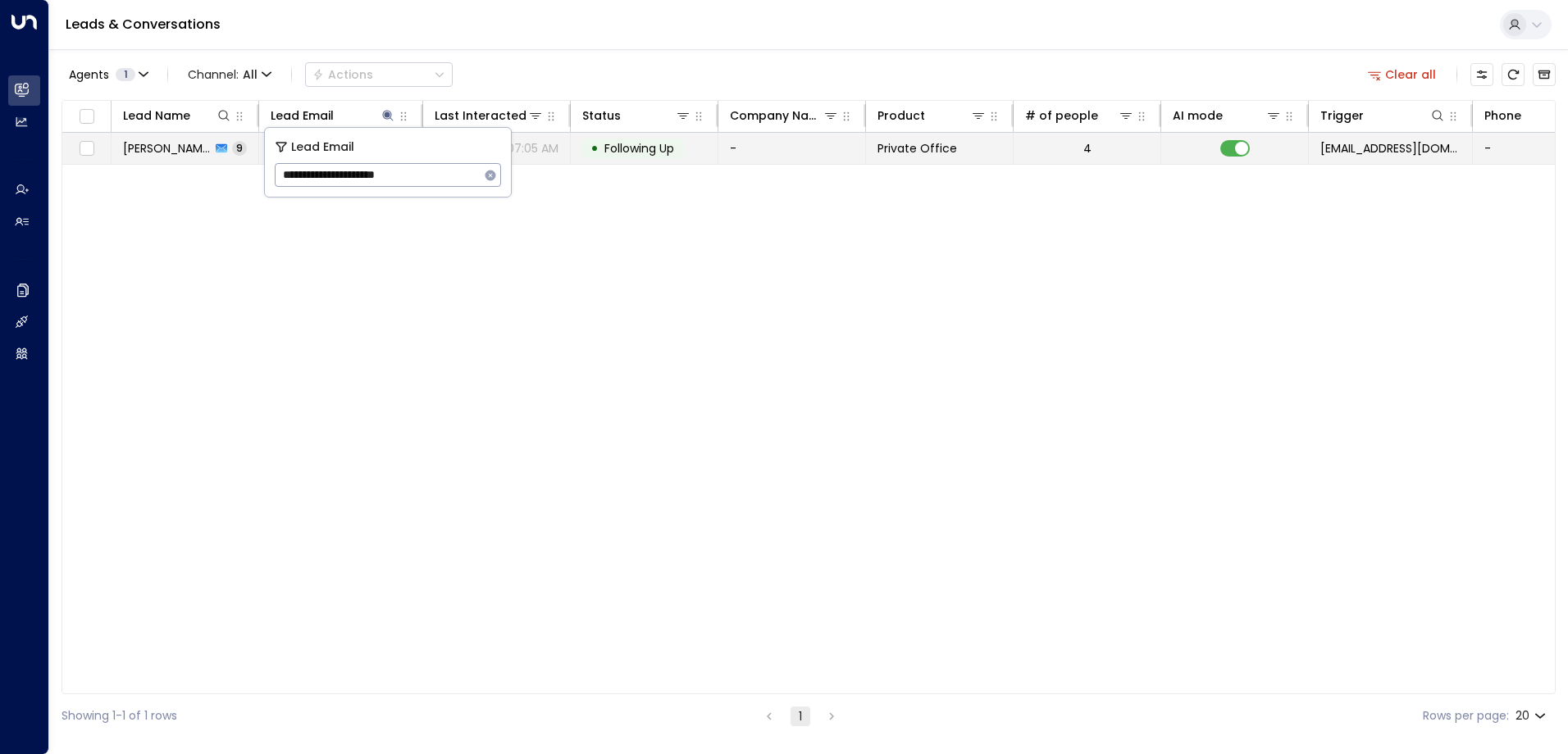
click at [635, 153] on span "Following Up" at bounding box center [639, 148] width 70 height 16
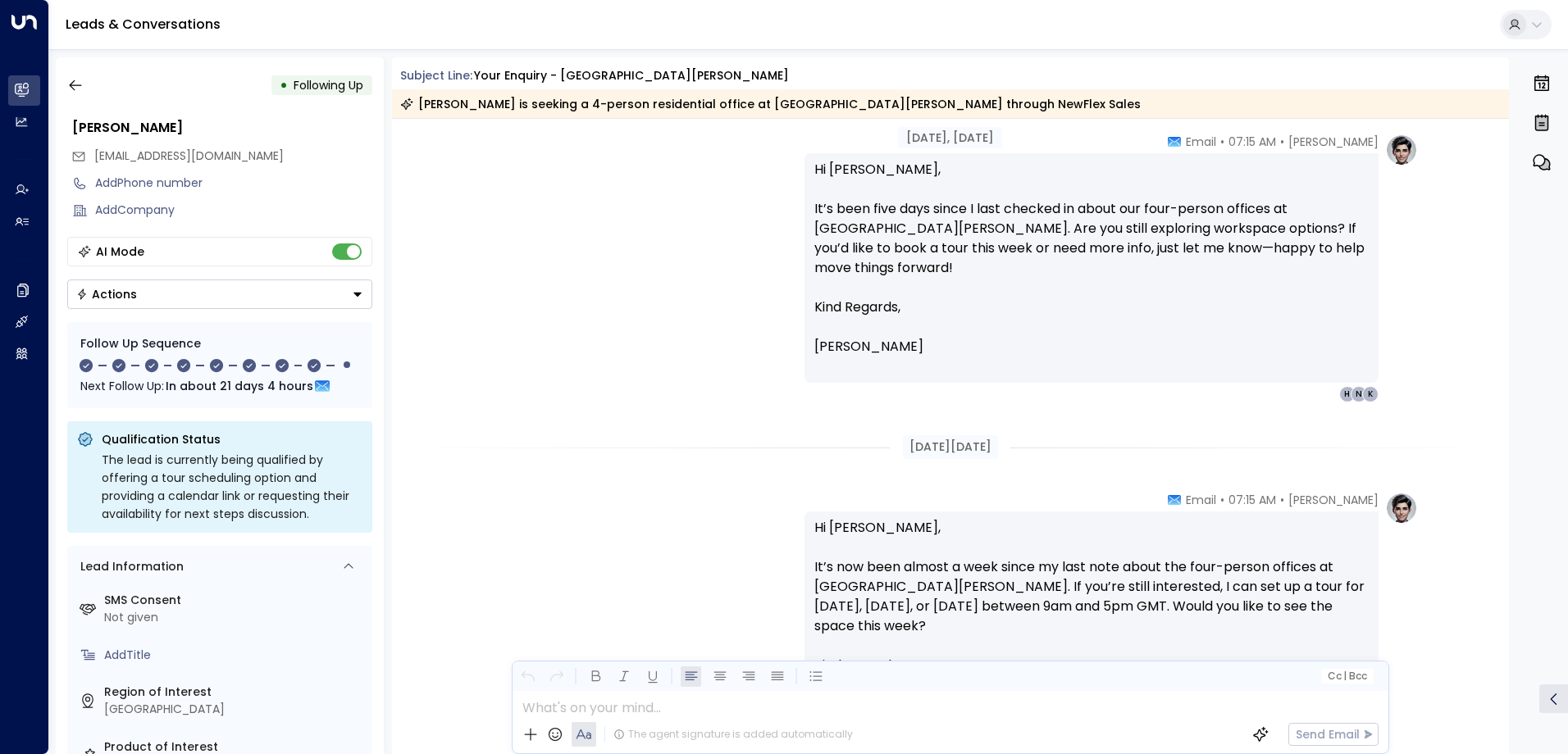
scroll to position [2213, 0]
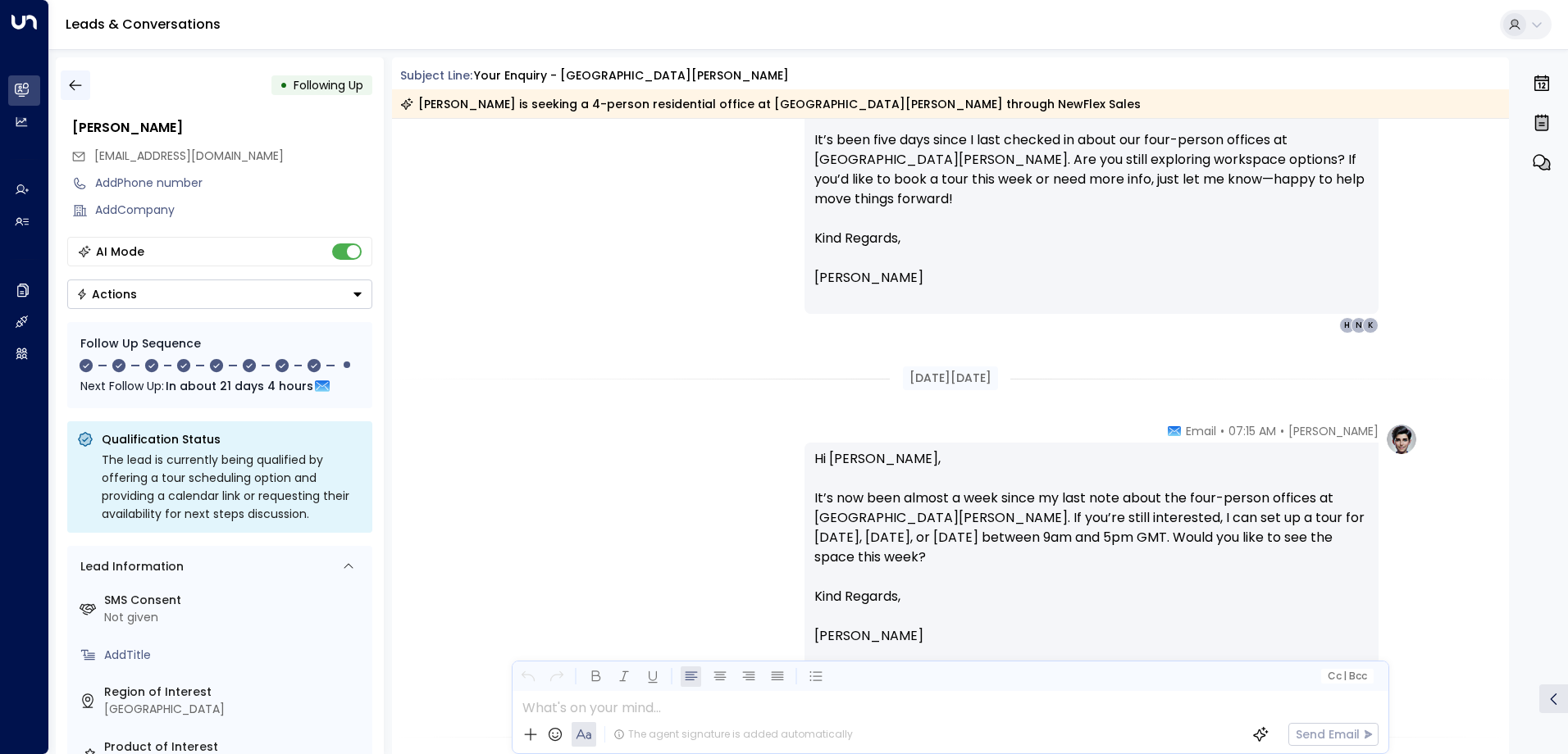
click at [81, 92] on icon "button" at bounding box center [75, 85] width 16 height 16
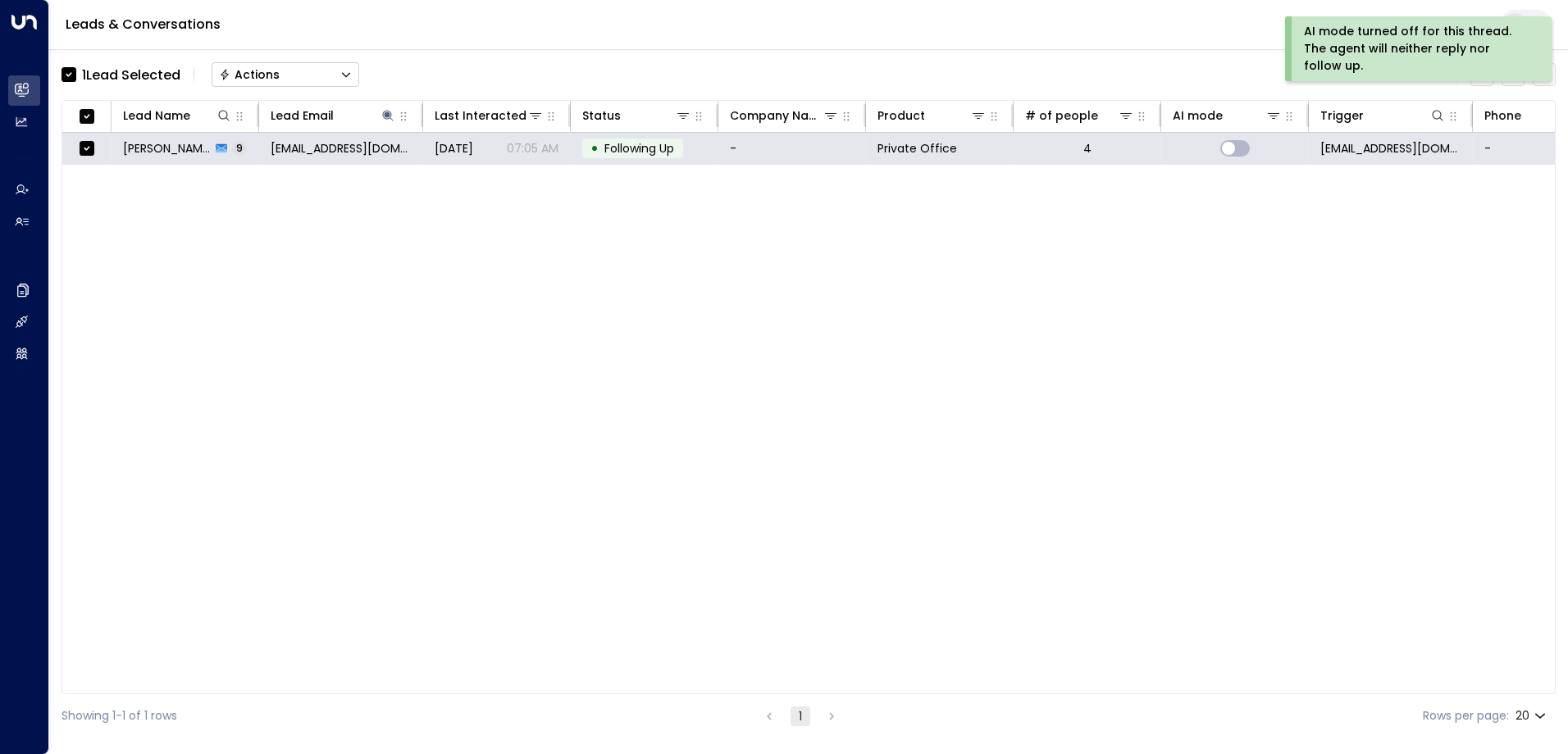
click at [294, 75] on button "Actions" at bounding box center [286, 75] width 148 height 25
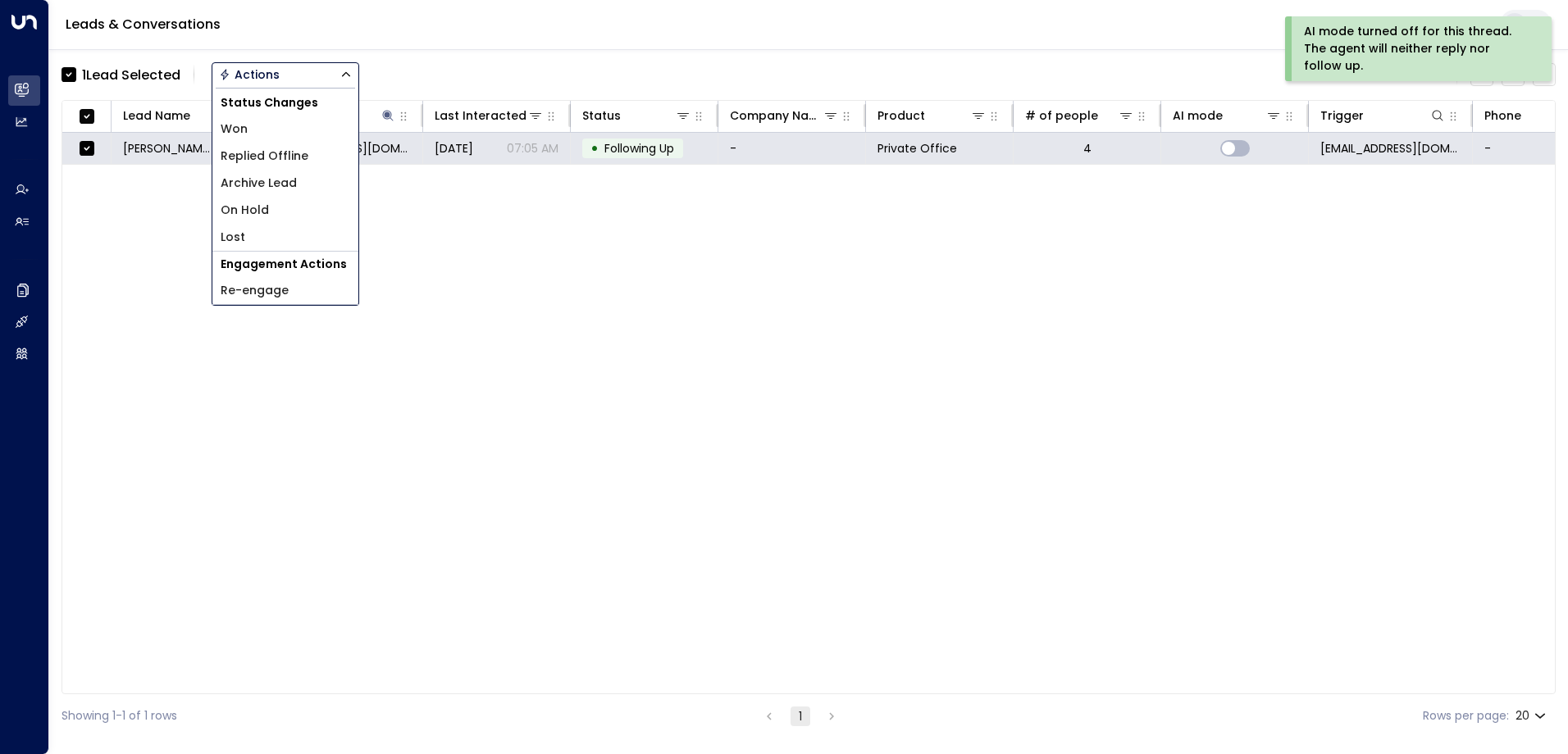
click at [292, 180] on span "Archive Lead" at bounding box center [258, 184] width 76 height 17
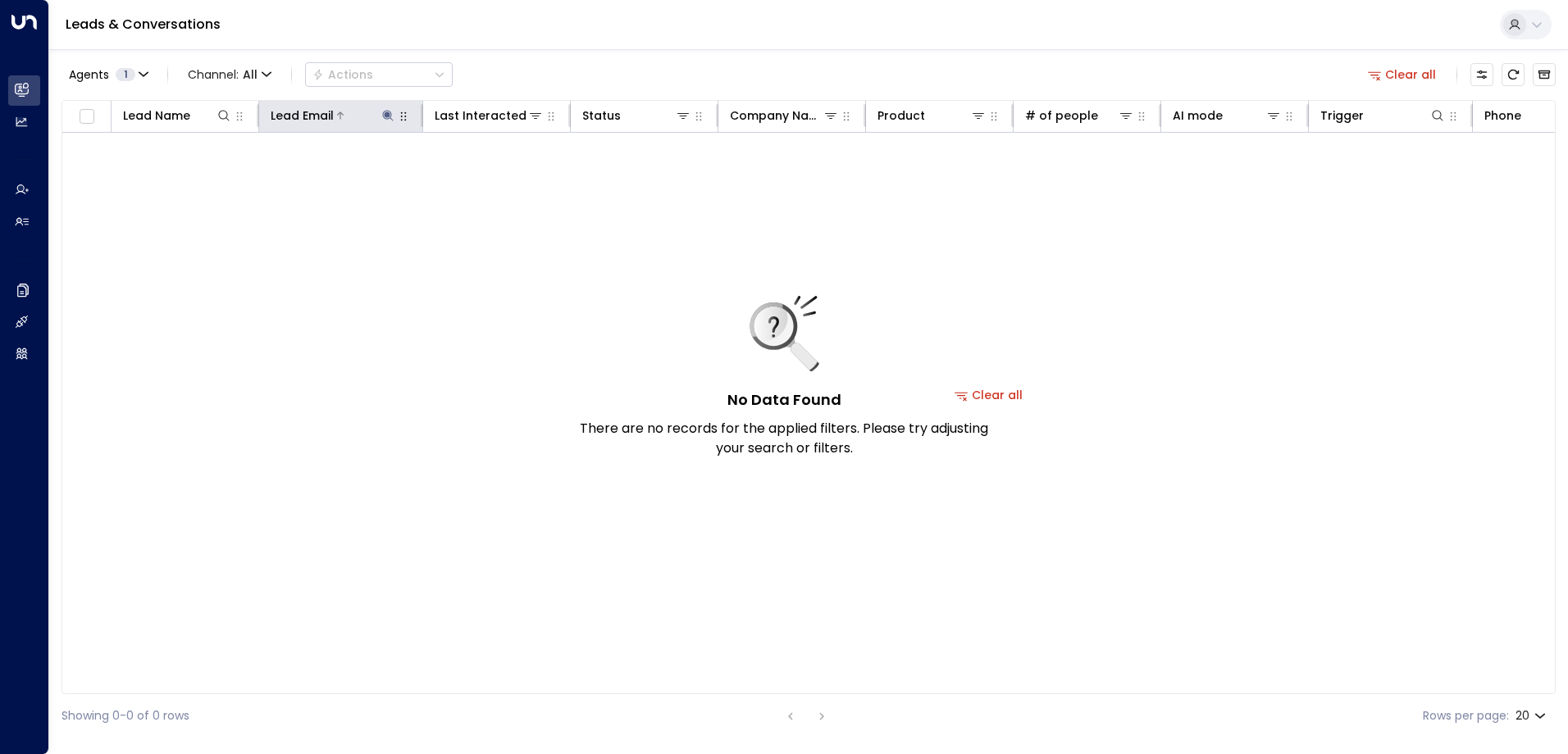
click at [385, 118] on icon at bounding box center [387, 115] width 13 height 13
click at [493, 175] on icon "button" at bounding box center [491, 175] width 10 height 10
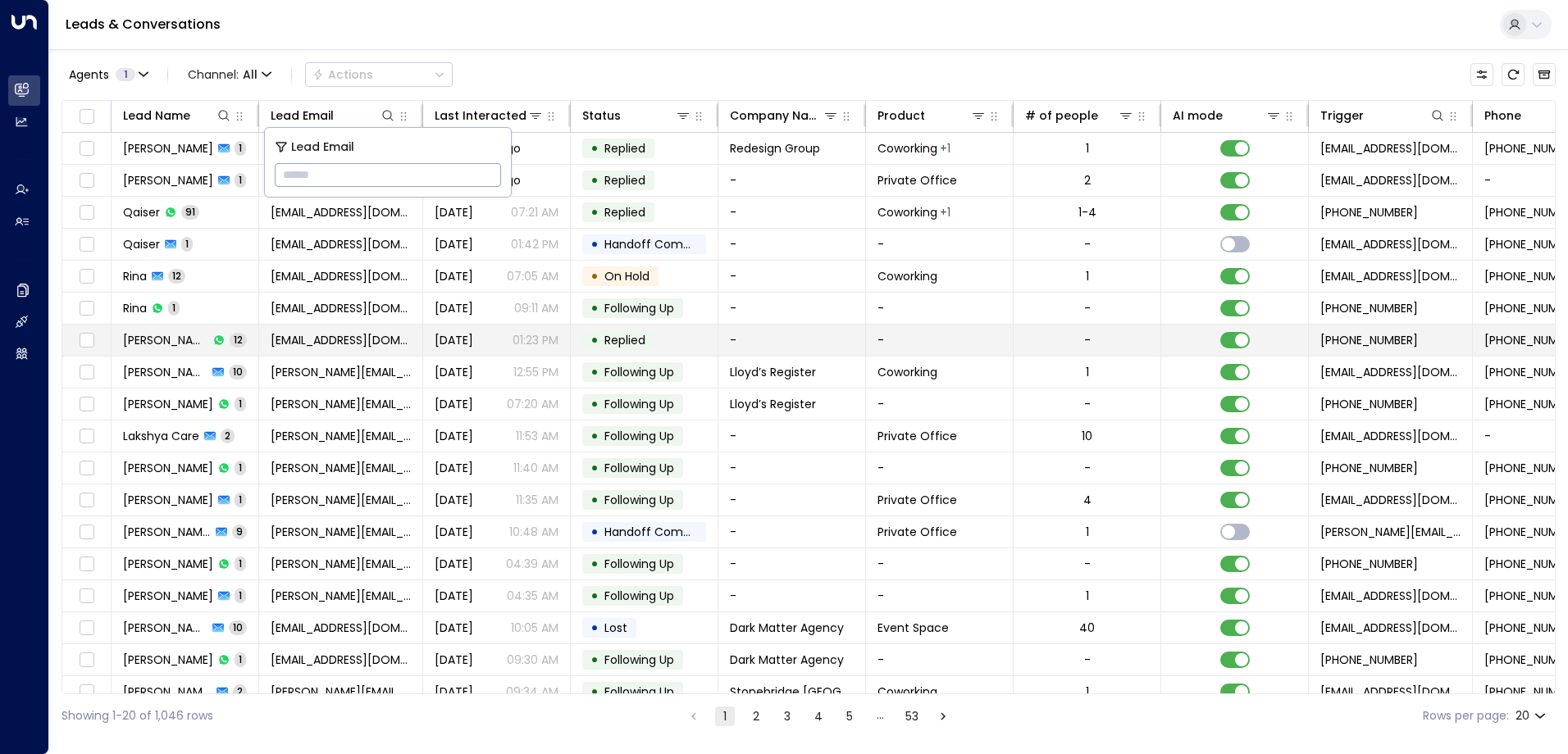
type input "**********"
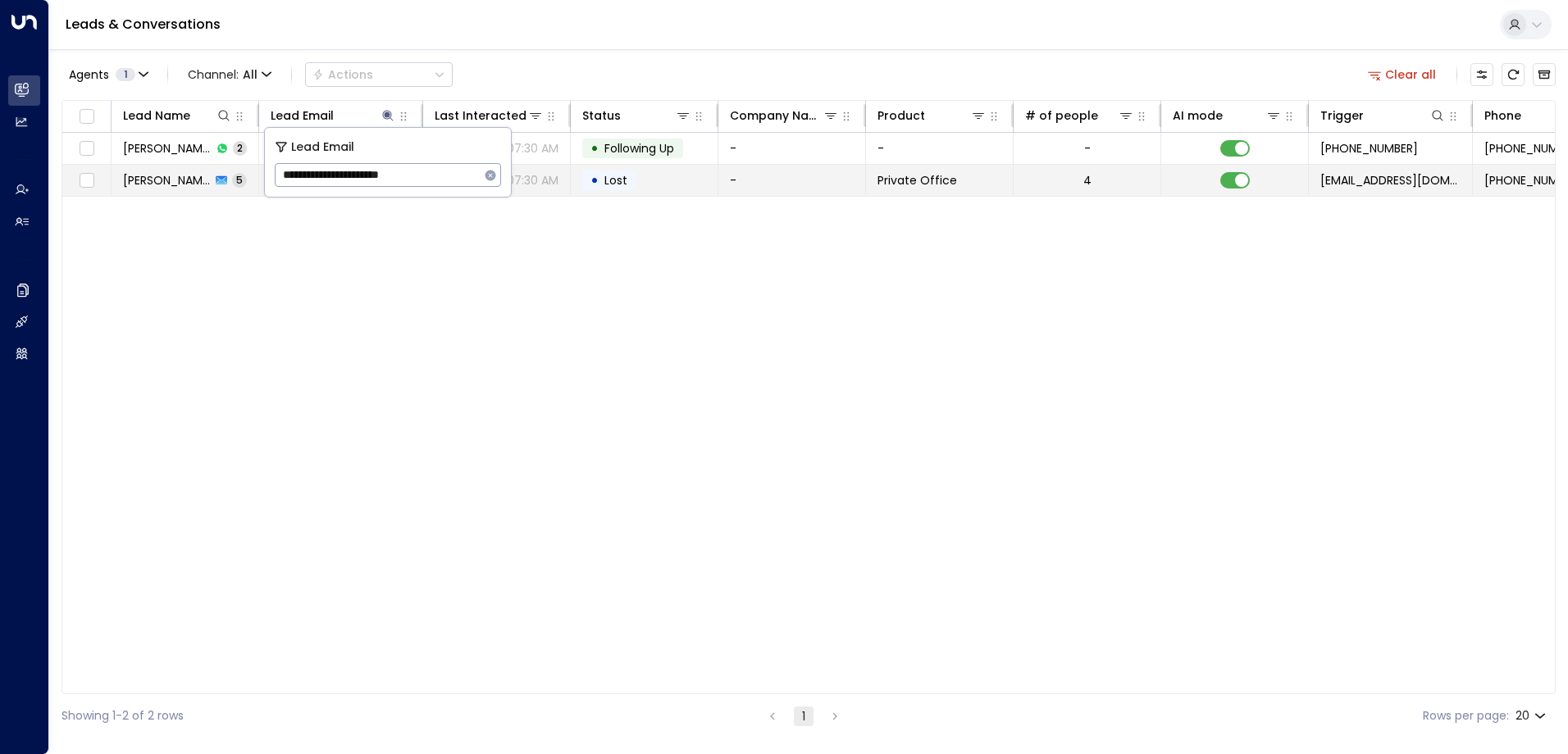
click at [645, 182] on td "• Lost" at bounding box center [645, 180] width 148 height 31
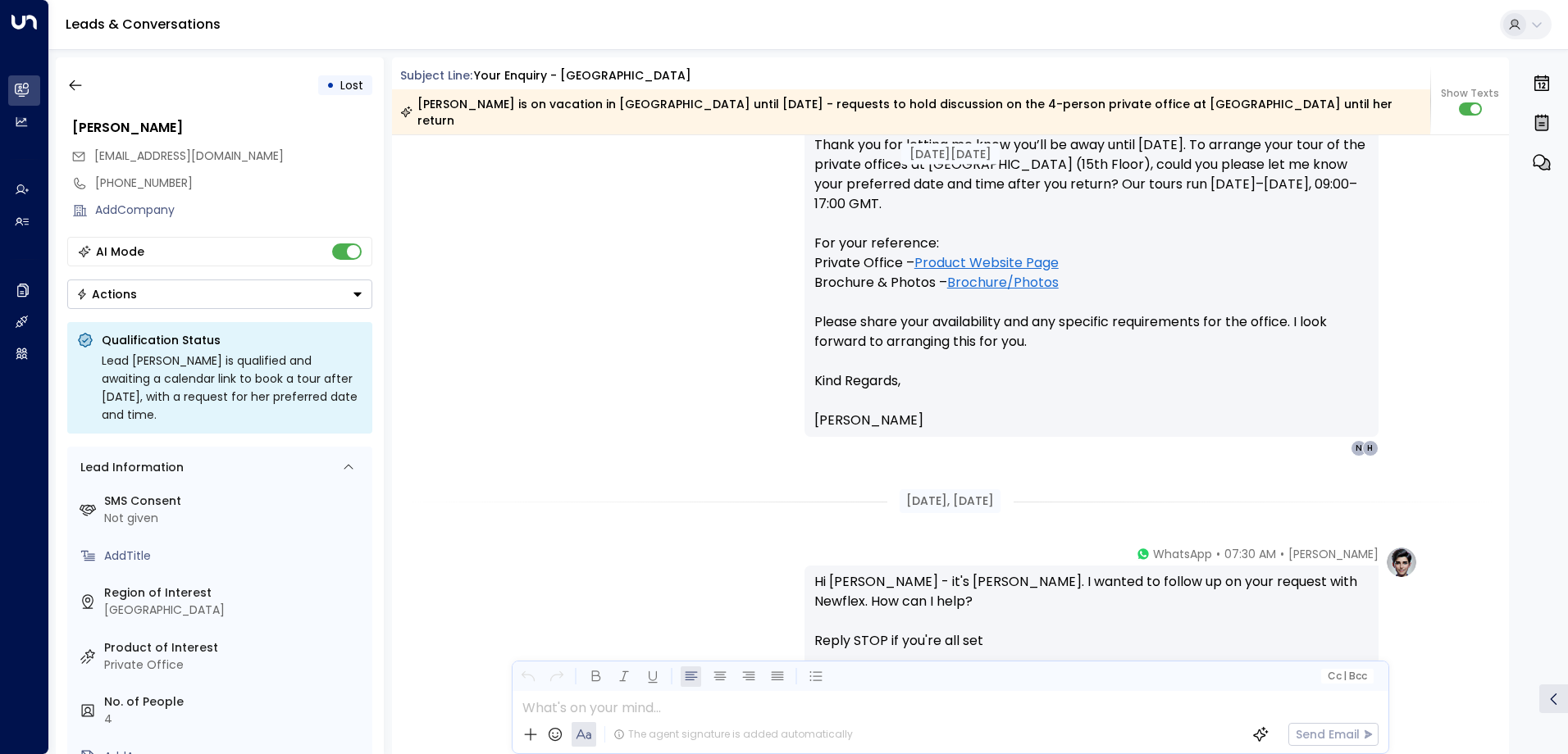
scroll to position [3347, 0]
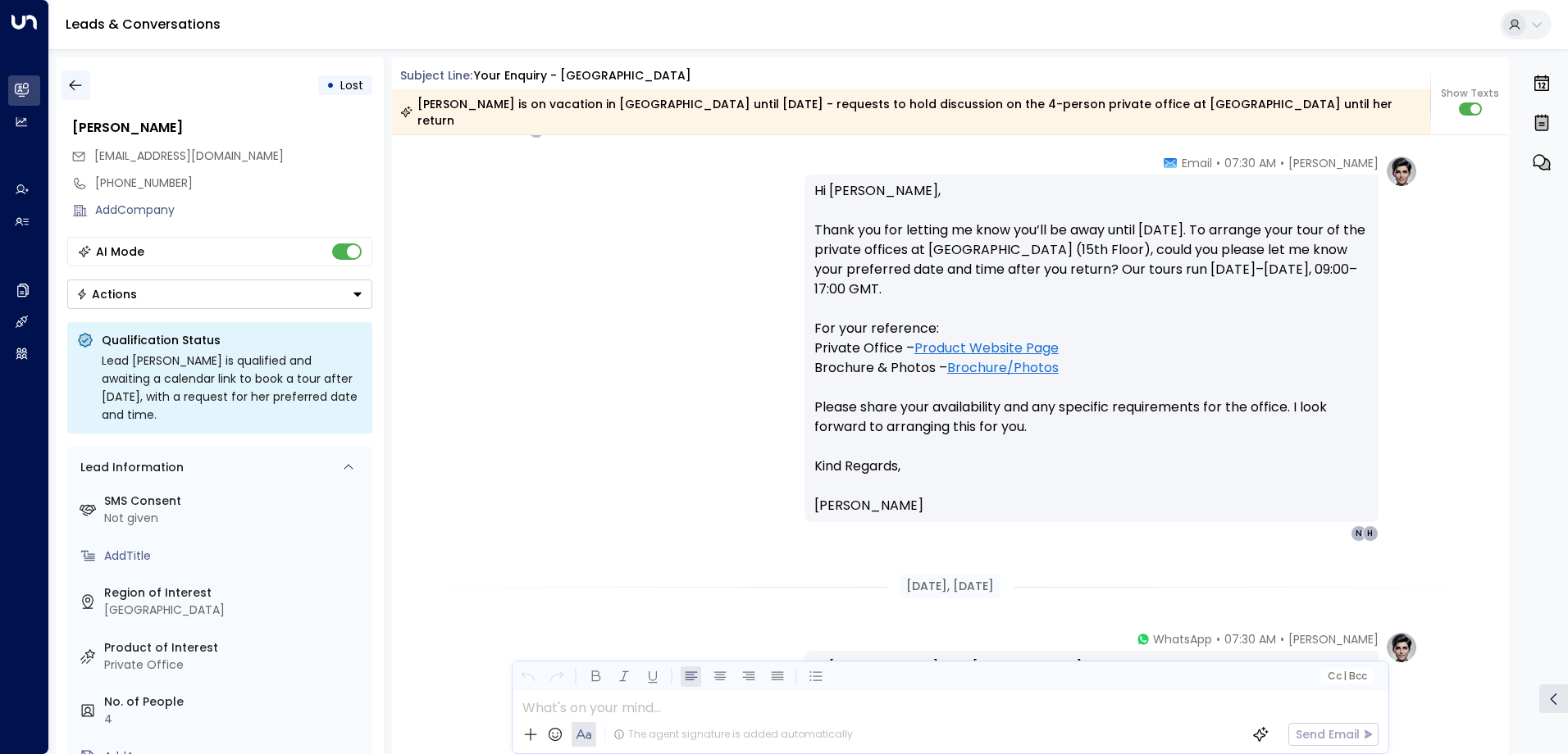
click at [74, 87] on icon "button" at bounding box center [75, 85] width 16 height 16
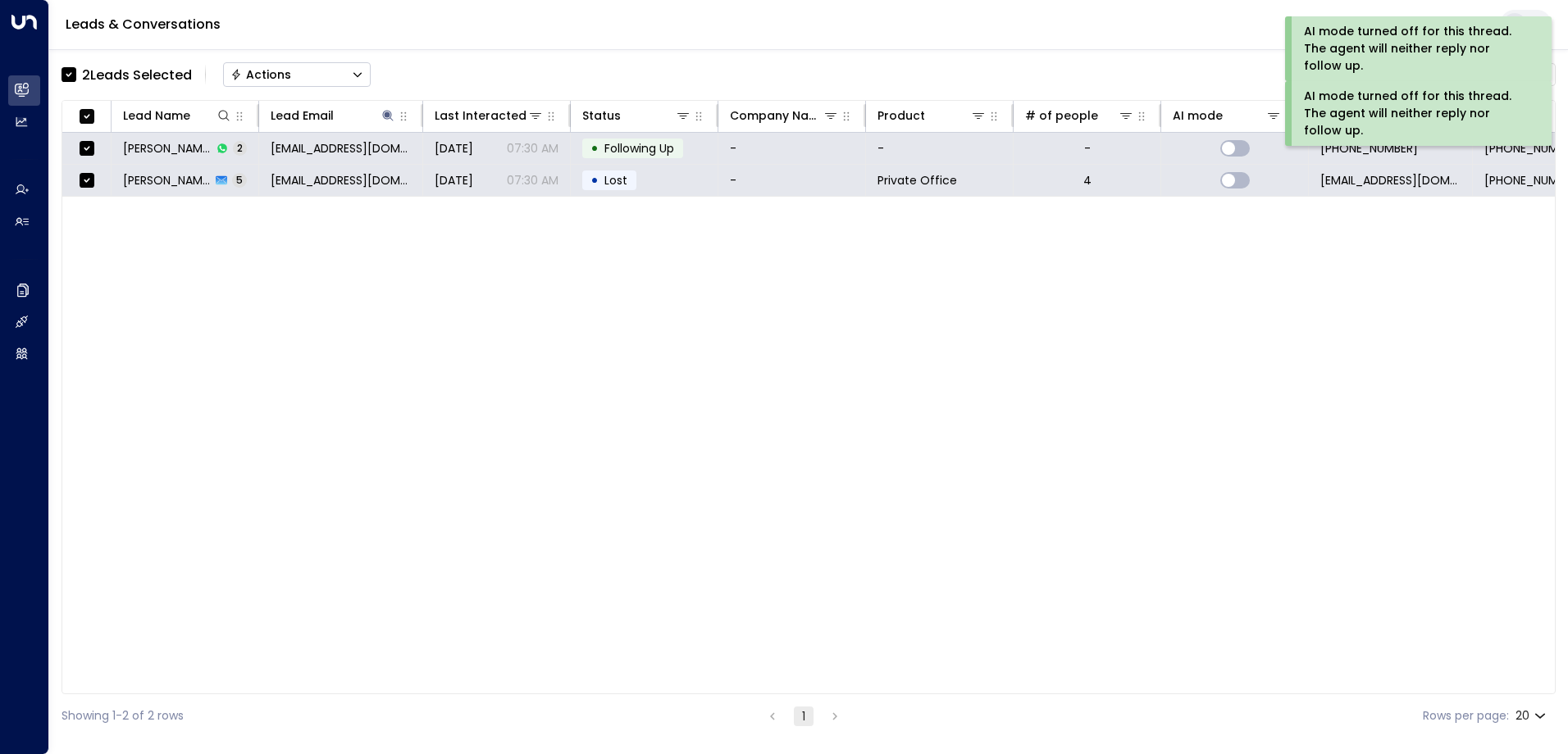
click at [308, 75] on button "Actions" at bounding box center [297, 75] width 148 height 25
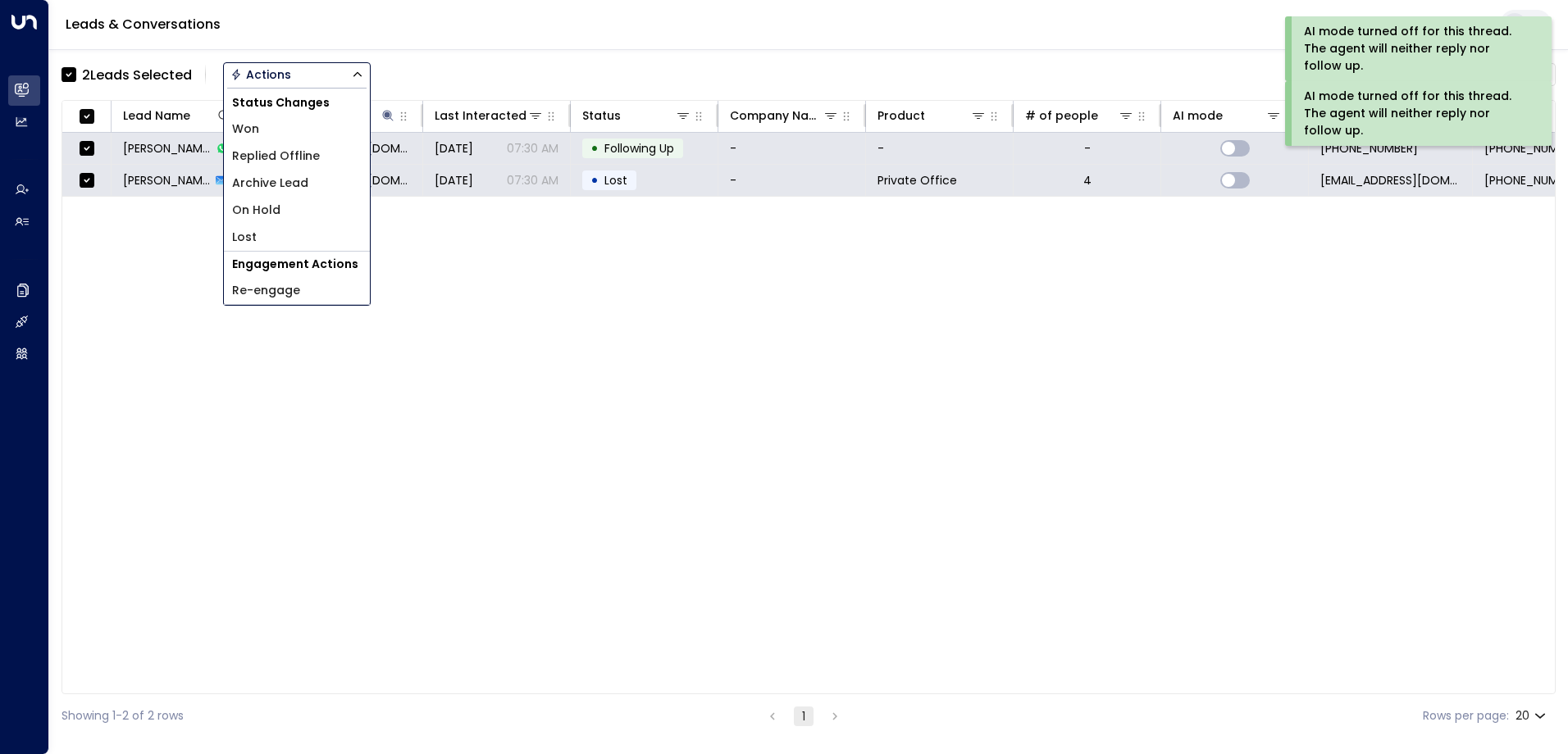
click at [304, 178] on span "Archive Lead" at bounding box center [269, 184] width 76 height 17
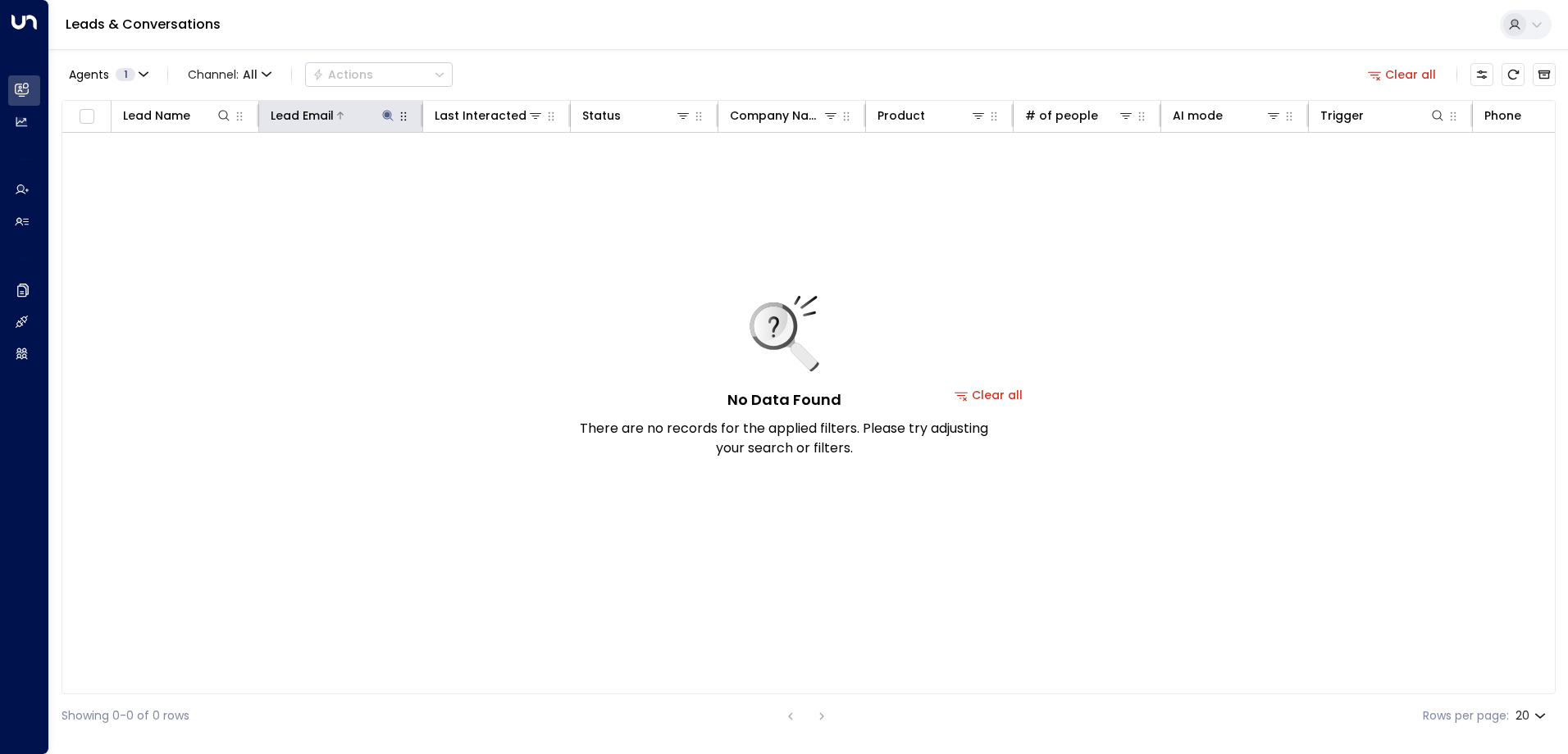
click at [386, 118] on icon at bounding box center [387, 115] width 13 height 13
click at [494, 175] on icon "button" at bounding box center [491, 175] width 10 height 10
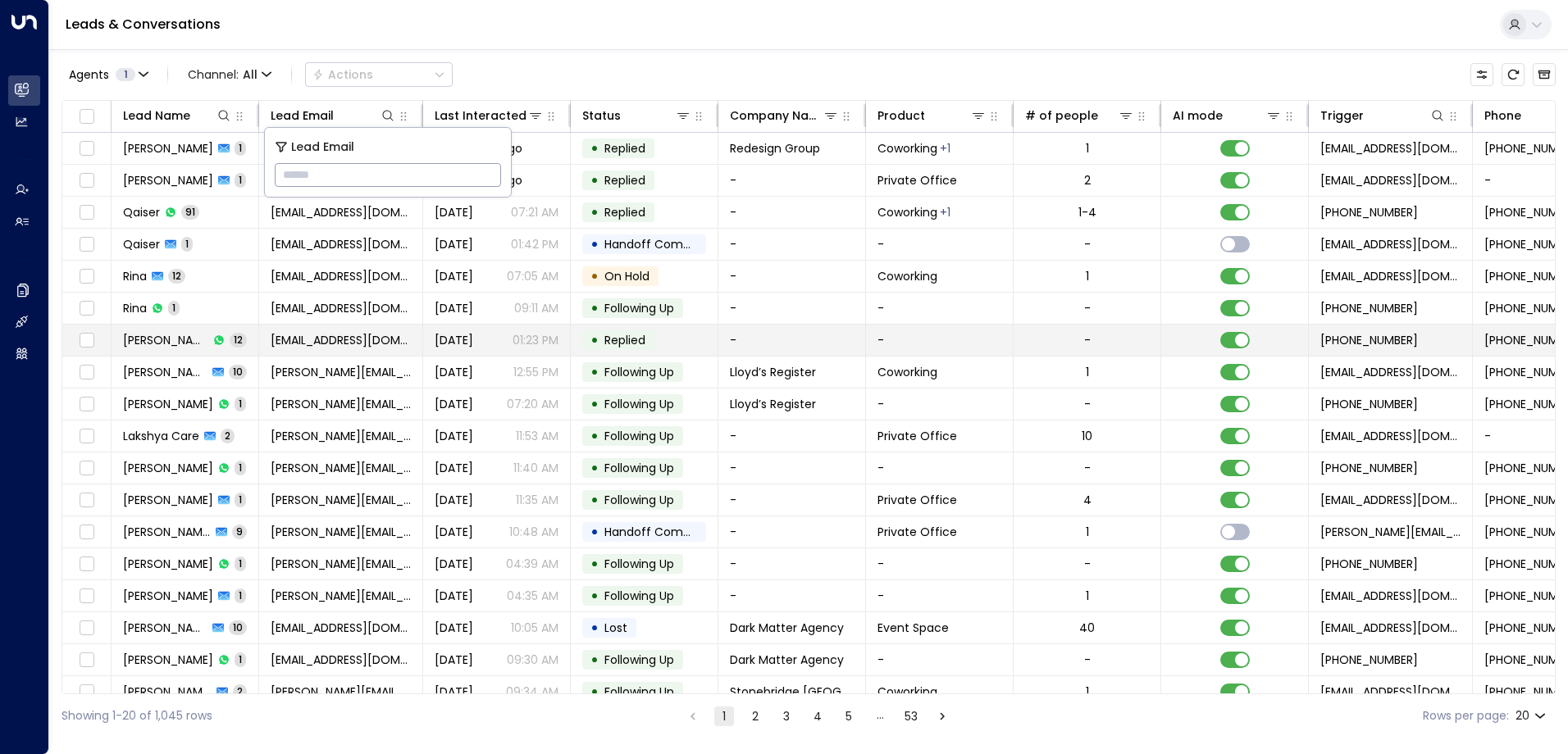
type input "**********"
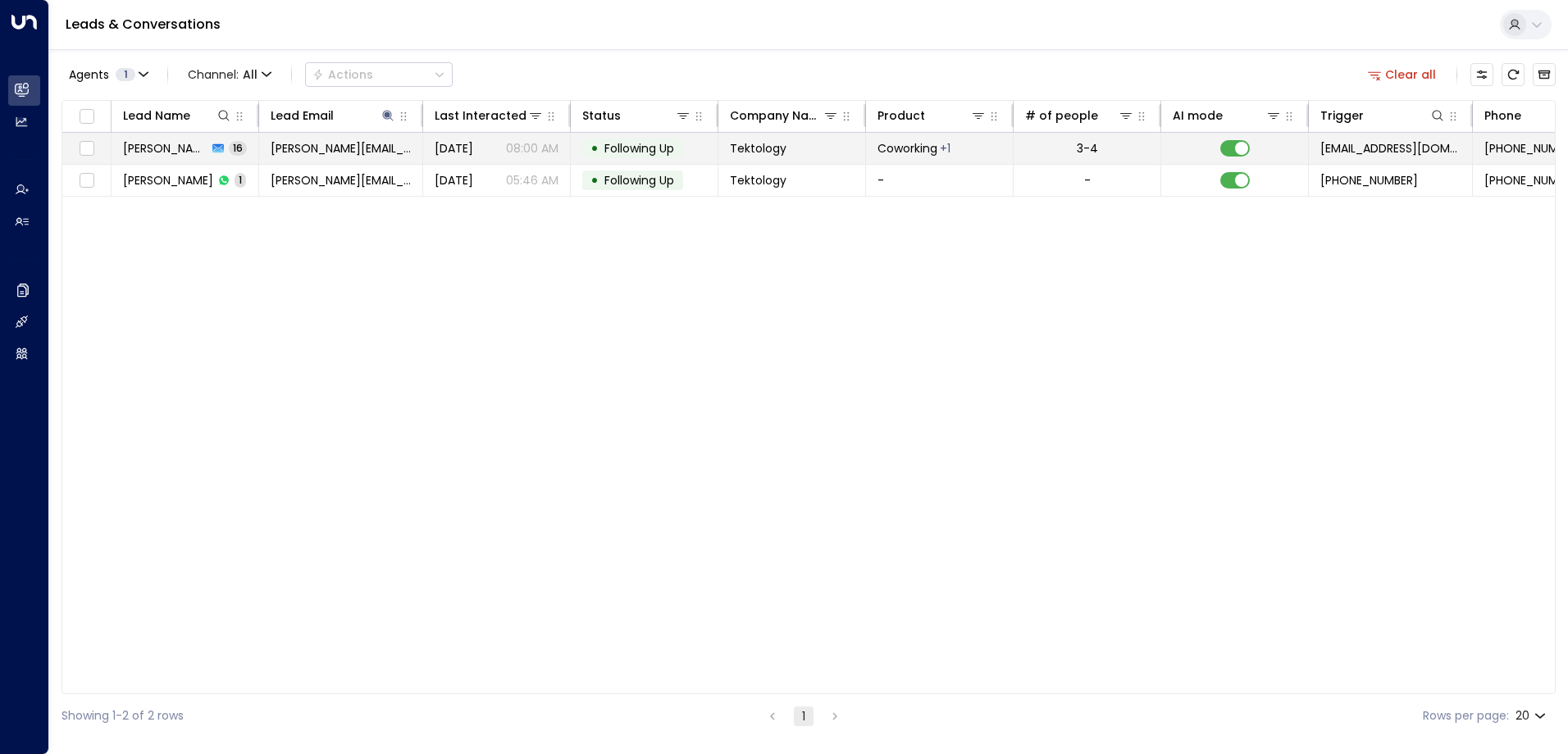
click at [634, 146] on span "Following Up" at bounding box center [639, 148] width 70 height 16
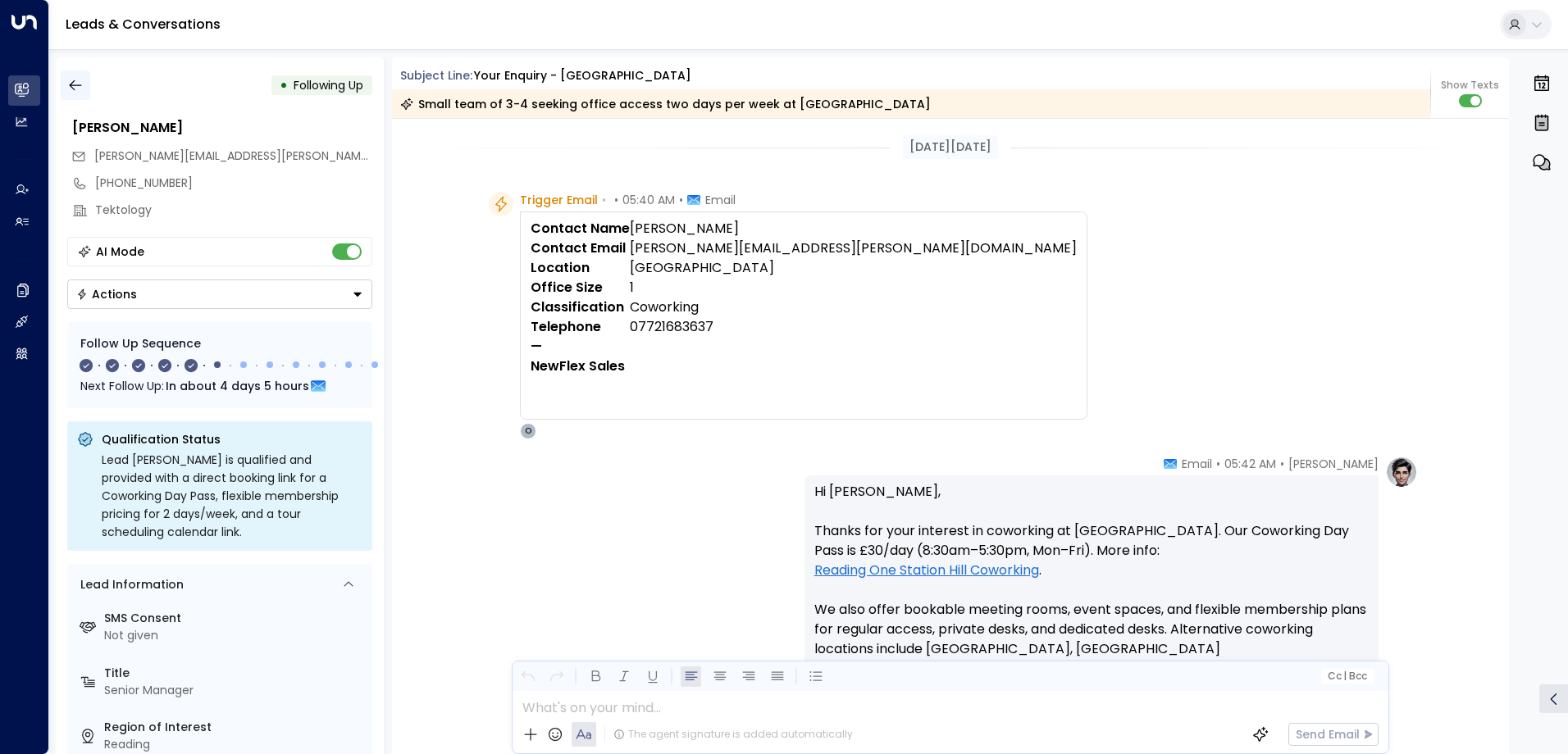
click at [81, 90] on icon "button" at bounding box center [75, 85] width 16 height 16
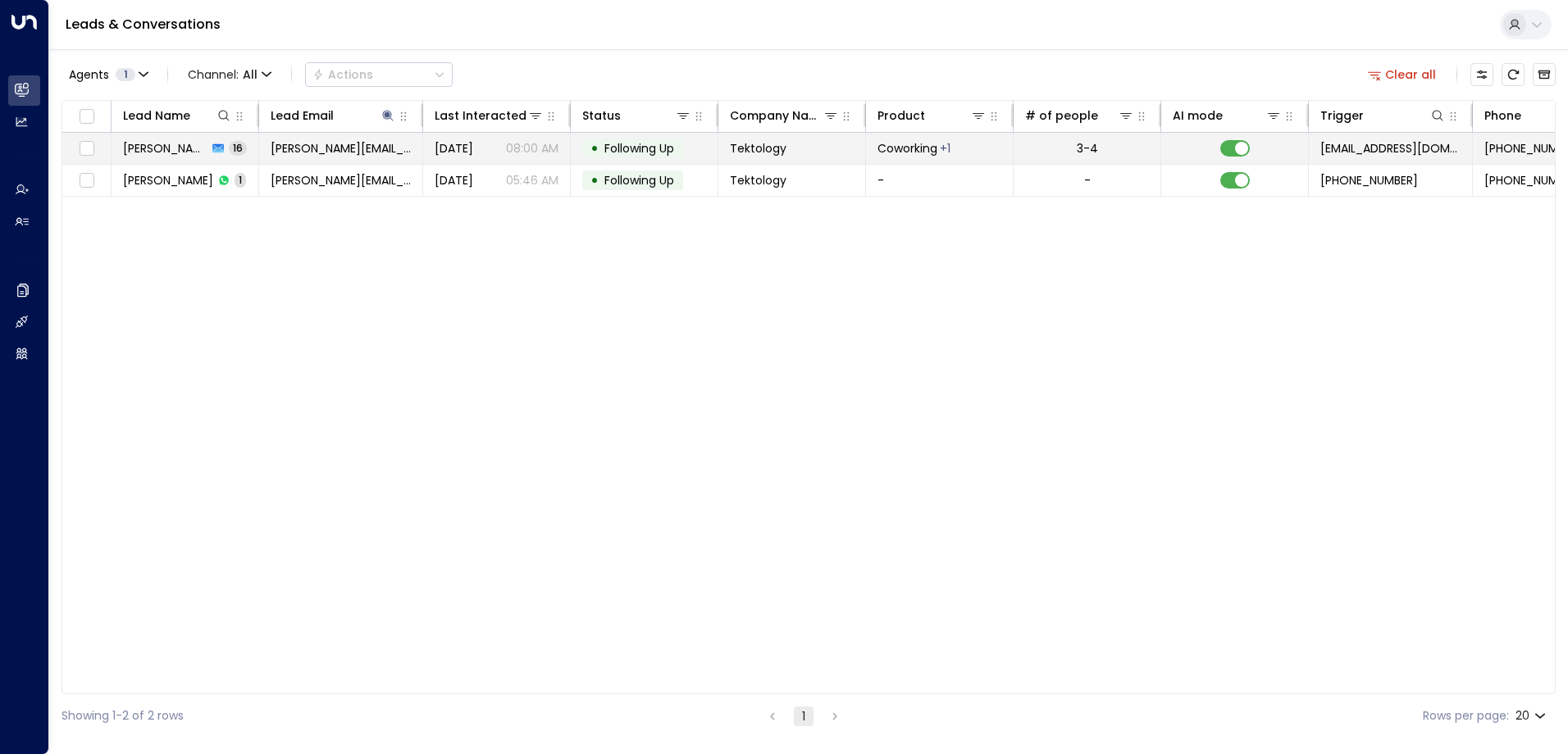
click at [1251, 145] on td at bounding box center [1235, 148] width 148 height 31
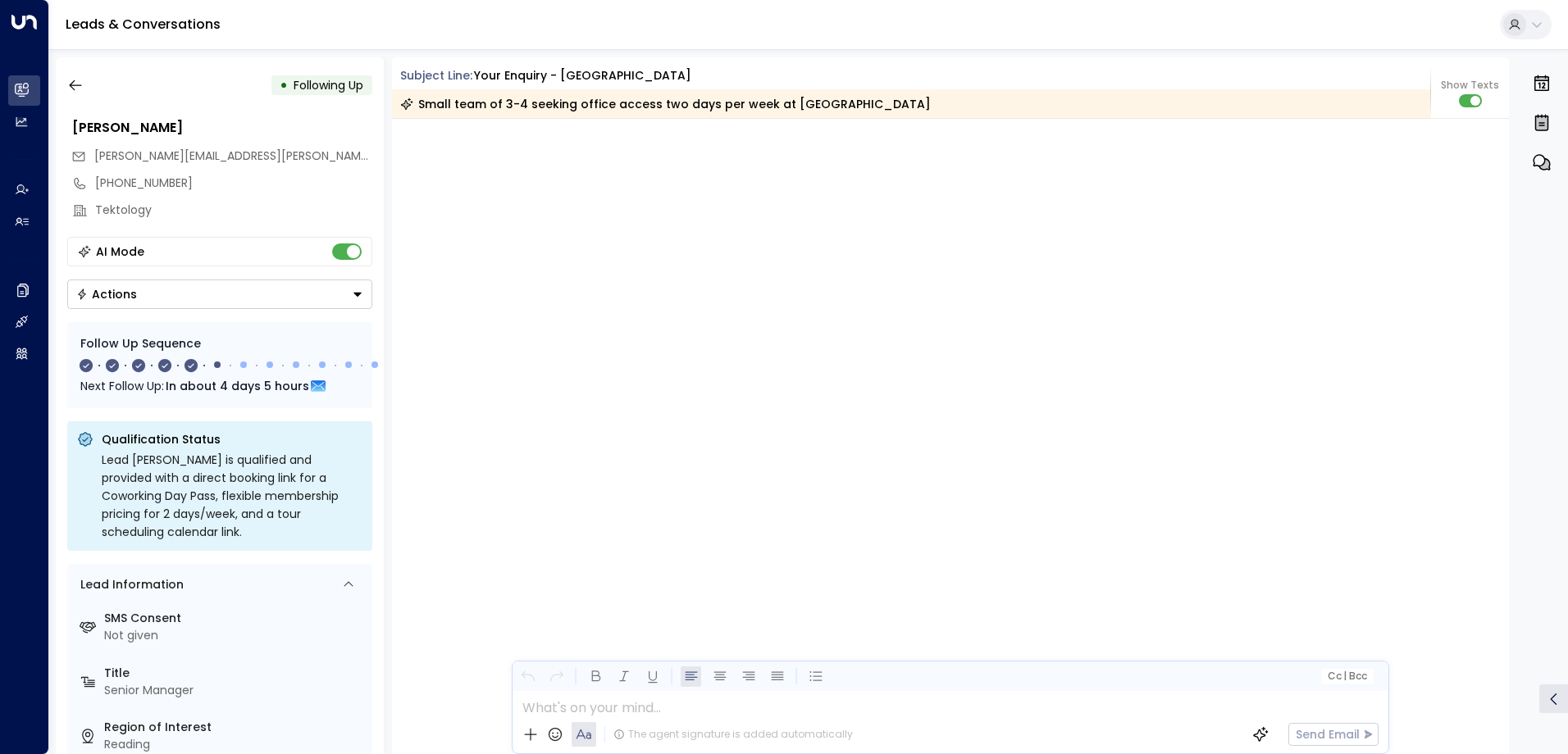
scroll to position [9992, 0]
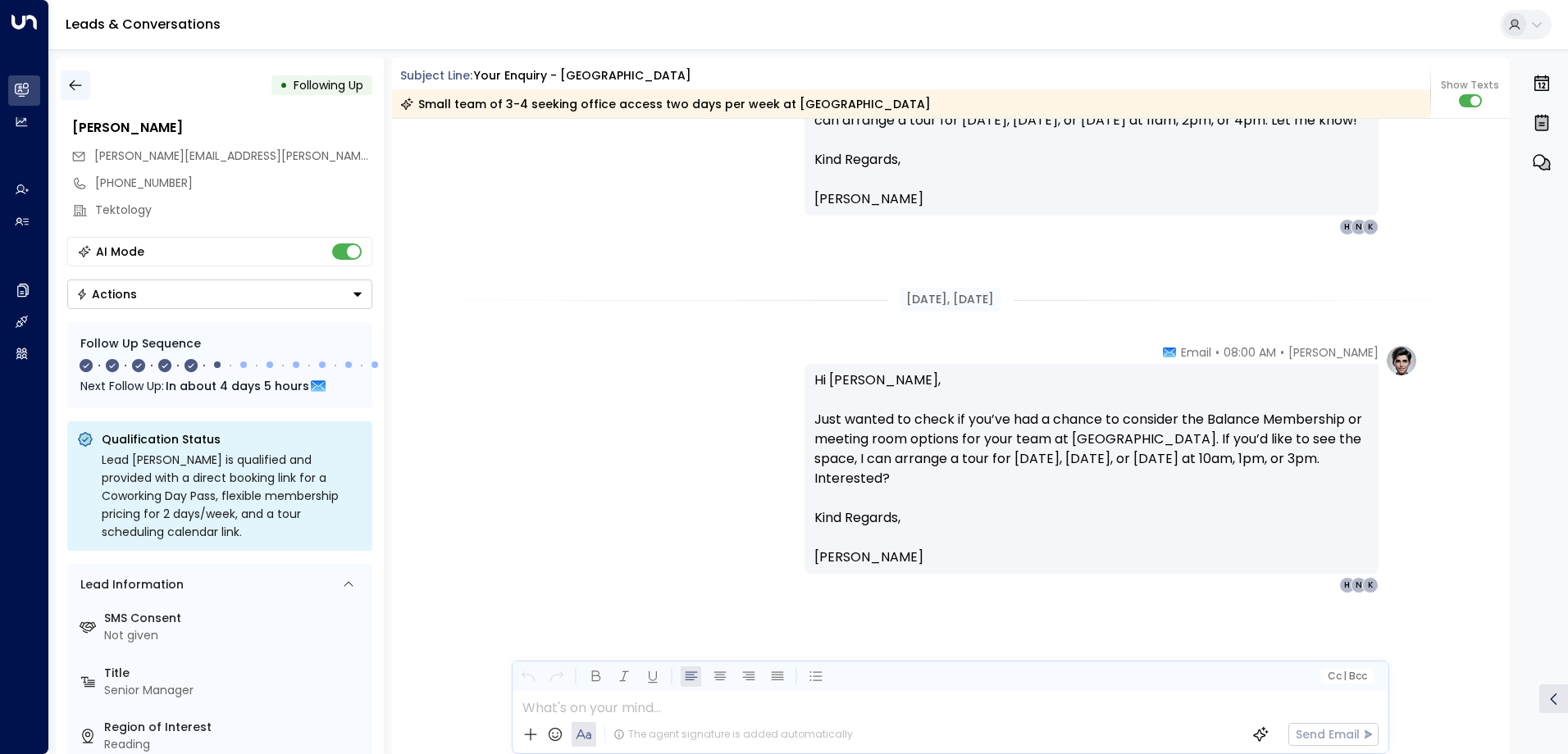
click at [76, 86] on icon "button" at bounding box center [75, 85] width 16 height 16
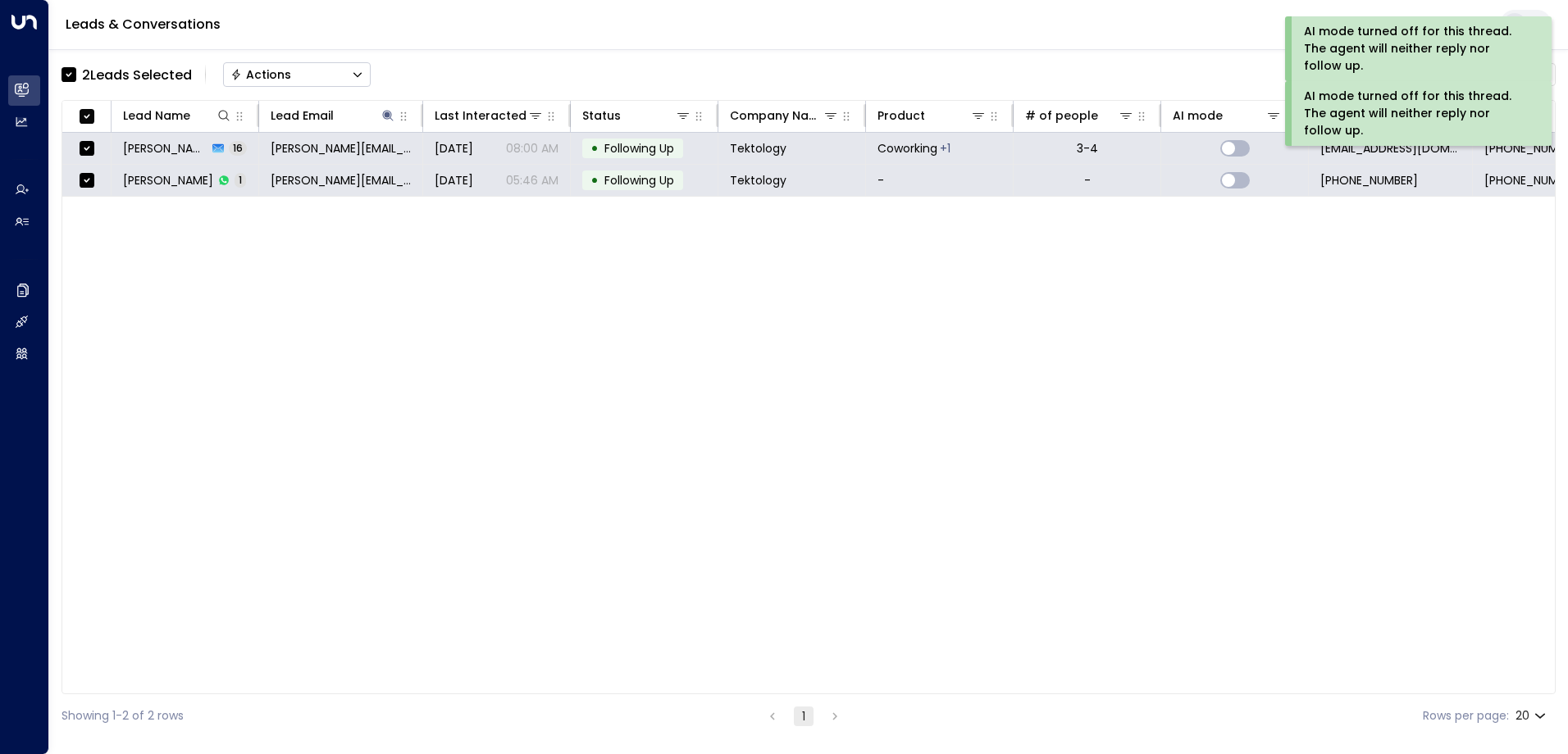
click at [283, 81] on div "Actions" at bounding box center [260, 74] width 61 height 15
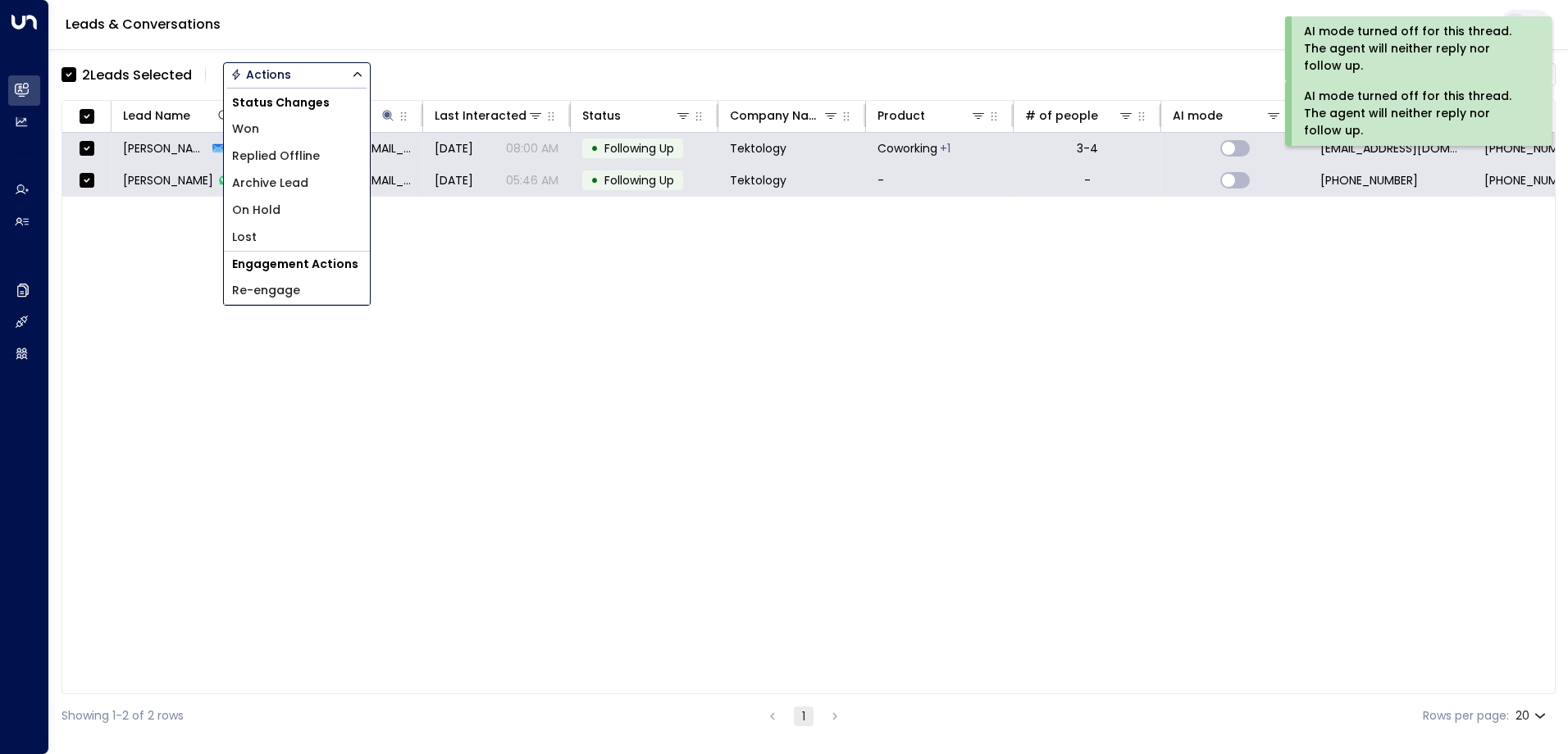
click at [285, 178] on span "Archive Lead" at bounding box center [269, 184] width 76 height 17
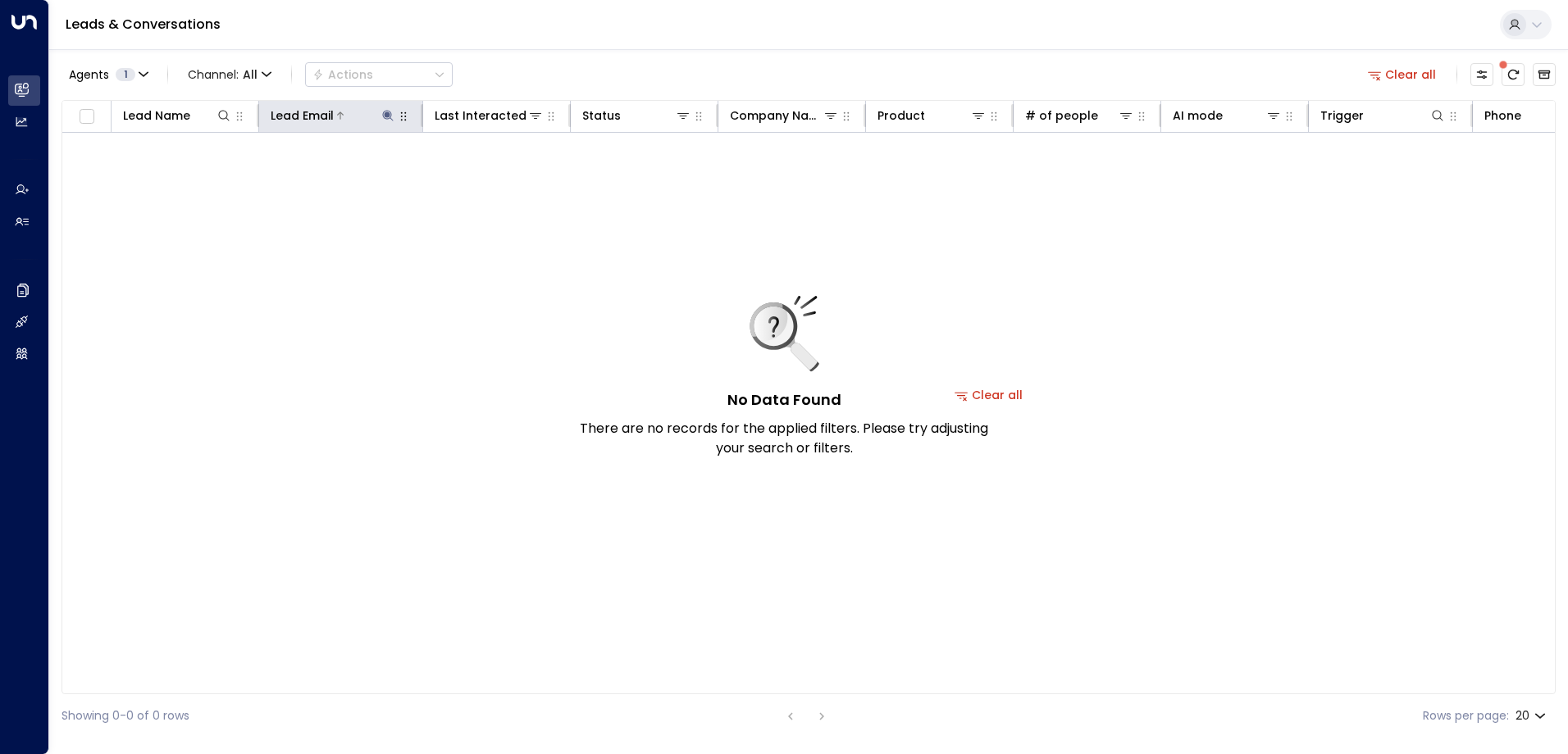
click at [387, 117] on icon at bounding box center [387, 115] width 10 height 10
click at [495, 173] on icon "button" at bounding box center [490, 175] width 13 height 13
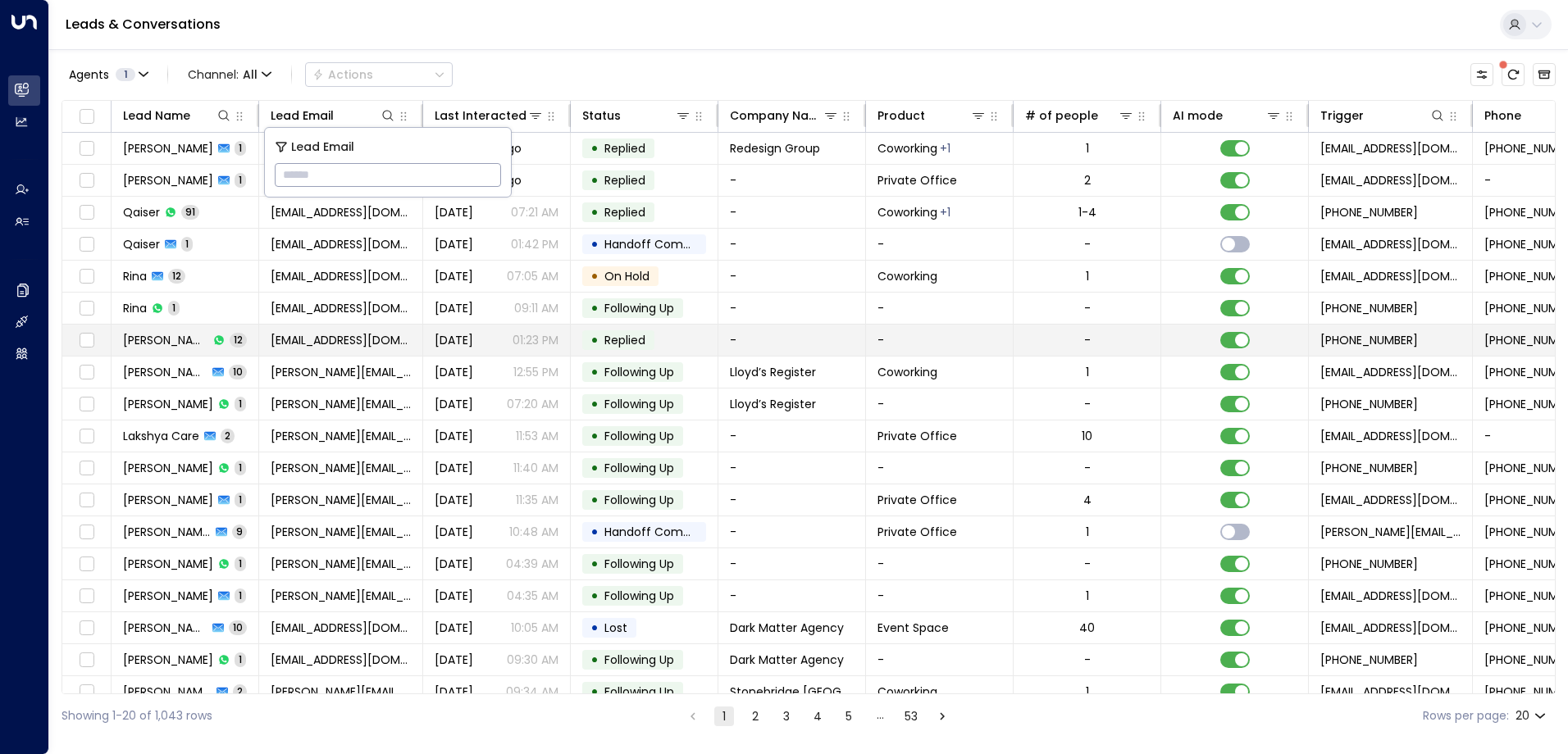
type input "**********"
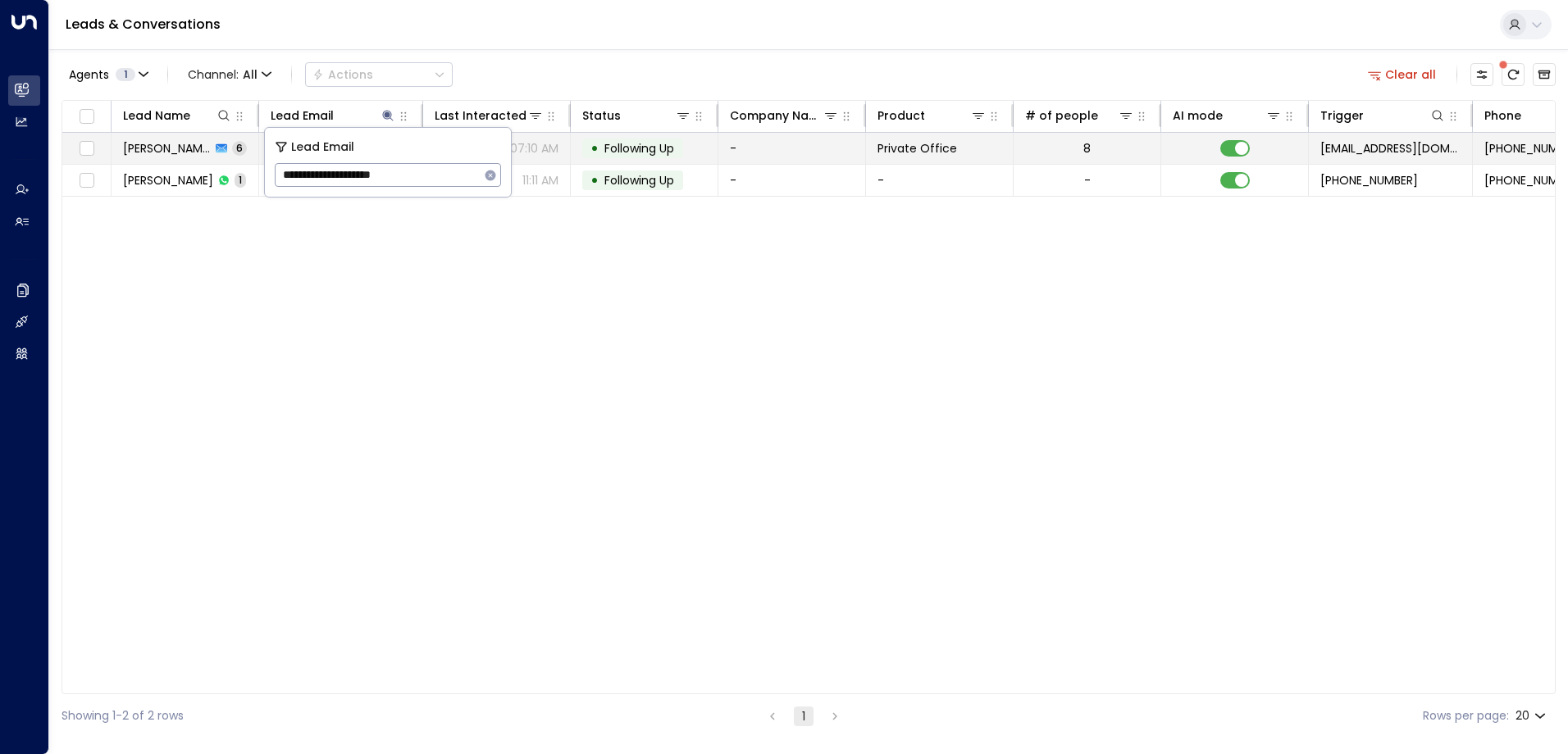
click at [657, 153] on span "Following Up" at bounding box center [639, 148] width 70 height 16
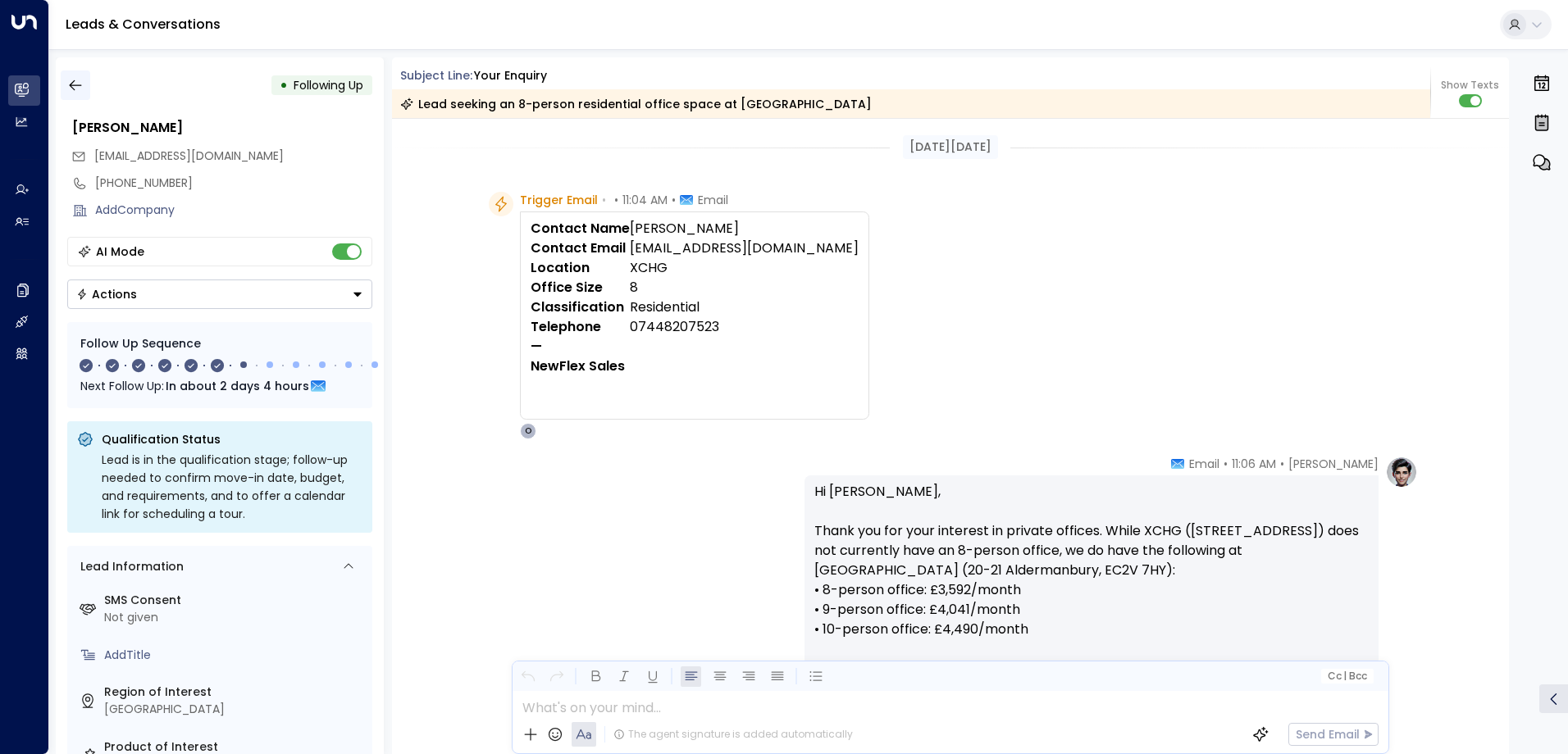
click at [71, 90] on icon "button" at bounding box center [75, 85] width 16 height 16
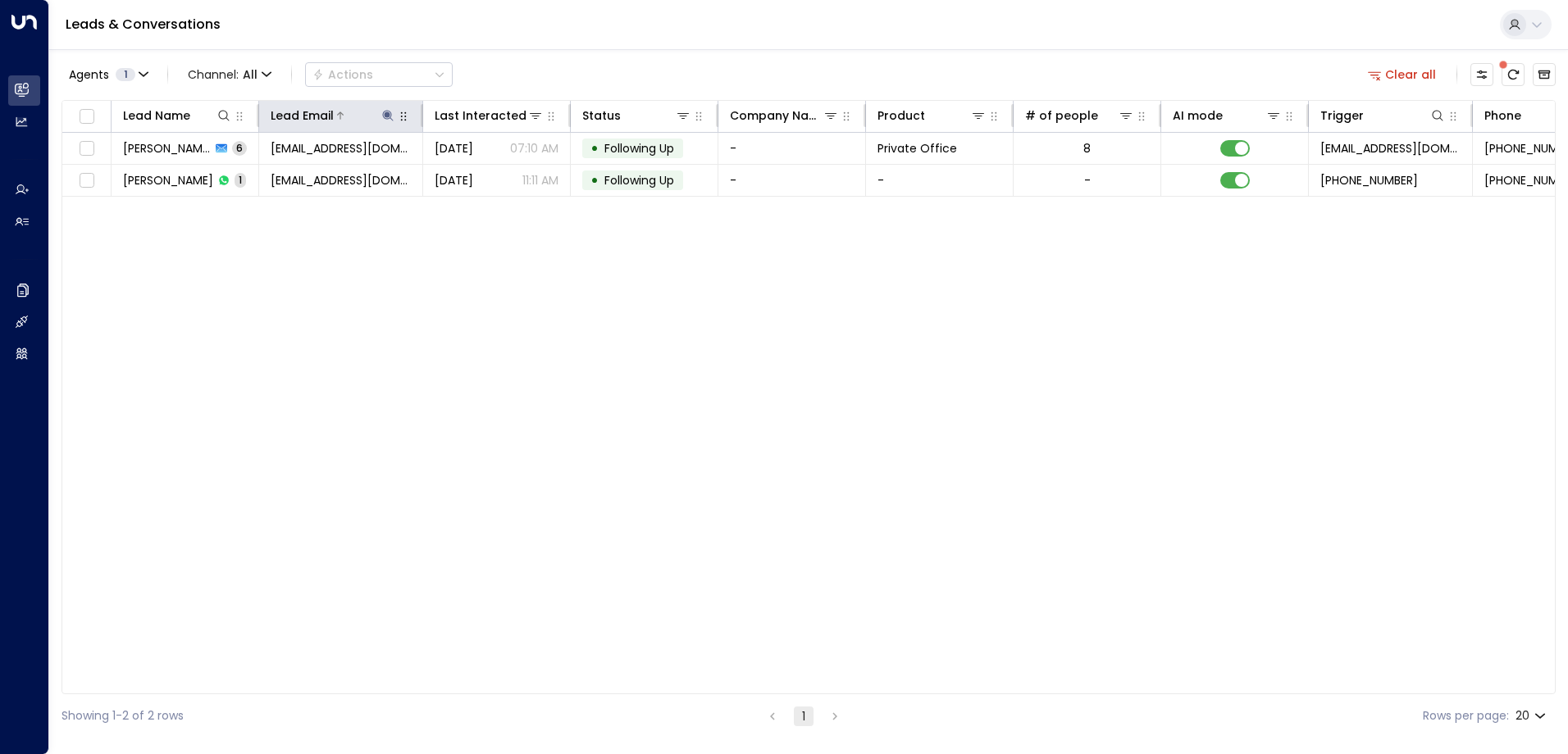
click at [385, 112] on icon at bounding box center [387, 115] width 13 height 13
click at [494, 176] on icon "button" at bounding box center [491, 175] width 10 height 10
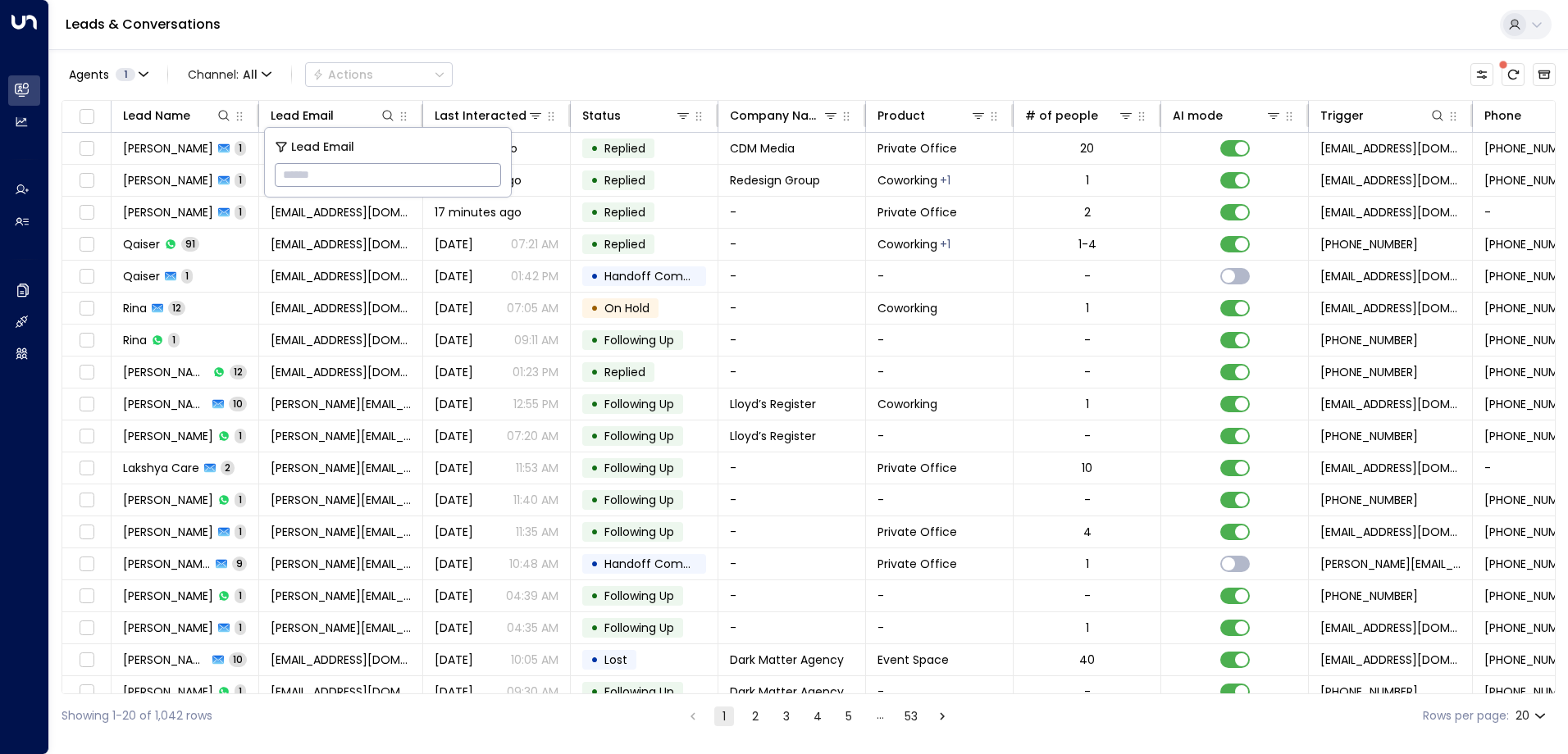
type input "**********"
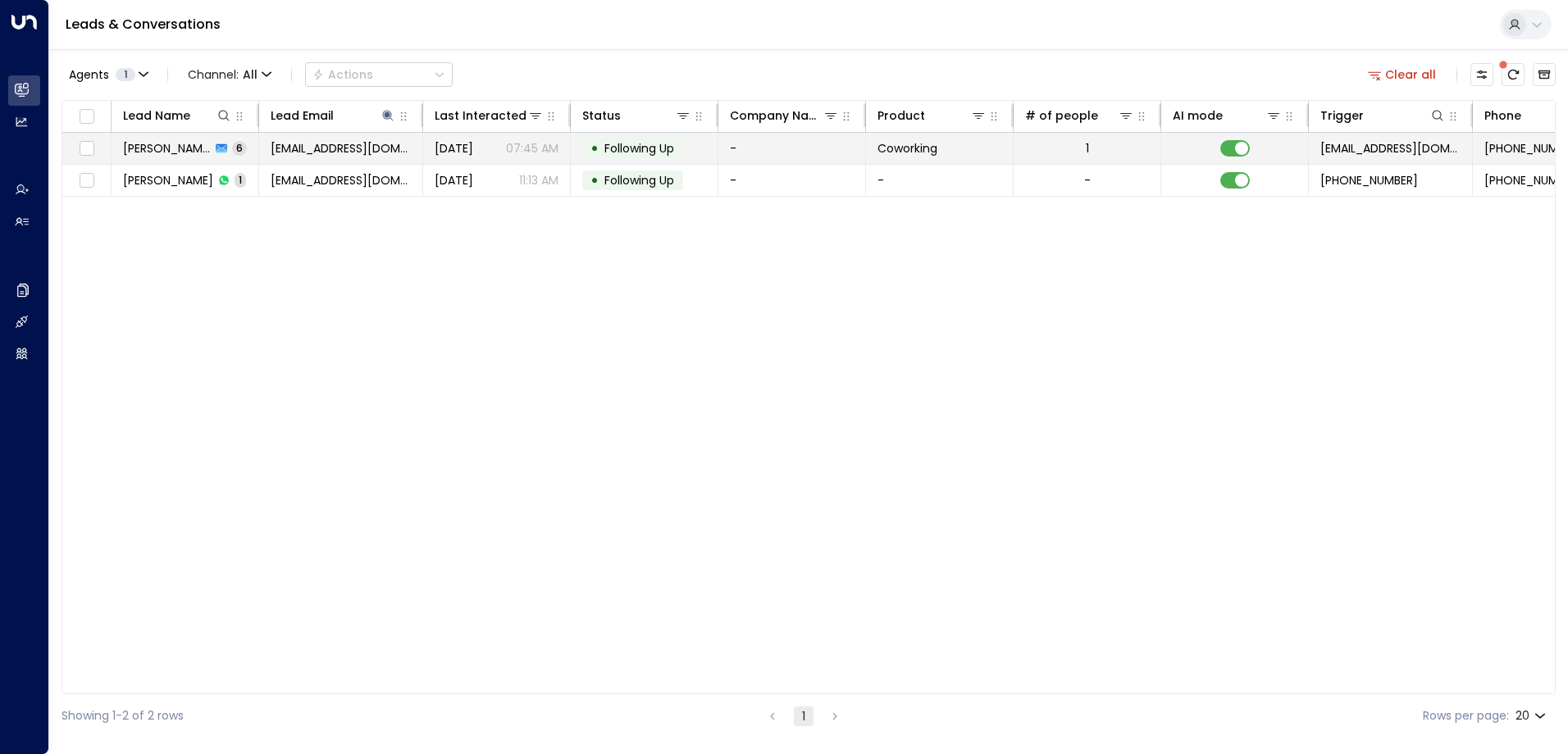
click at [654, 145] on span "Following Up" at bounding box center [639, 148] width 70 height 16
